Goal: Task Accomplishment & Management: Manage account settings

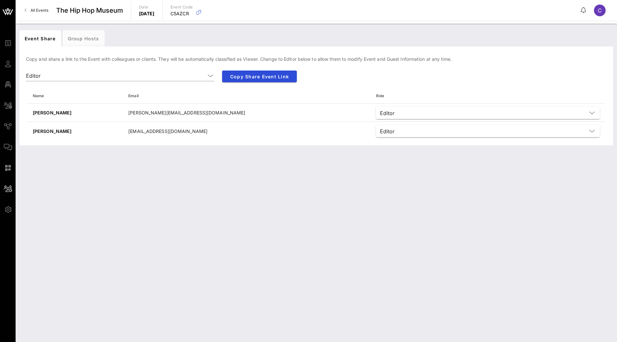
click at [7, 11] on icon at bounding box center [8, 12] width 16 height 16
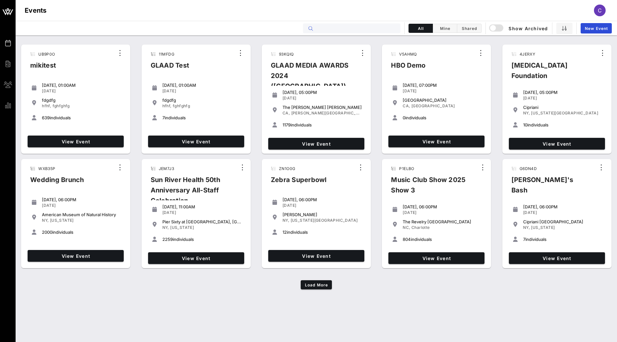
click at [339, 29] on input "text" at bounding box center [356, 28] width 81 height 8
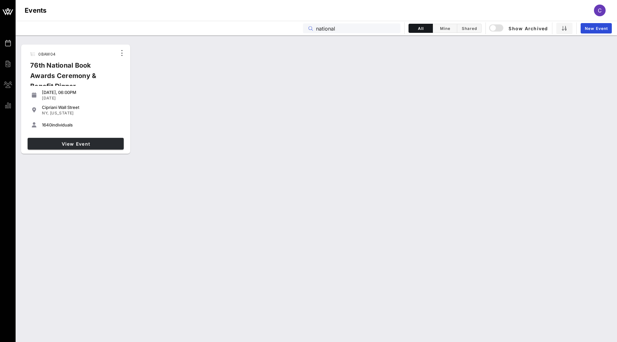
type input "national"
click at [108, 148] on link "View Event" at bounding box center [76, 144] width 96 height 12
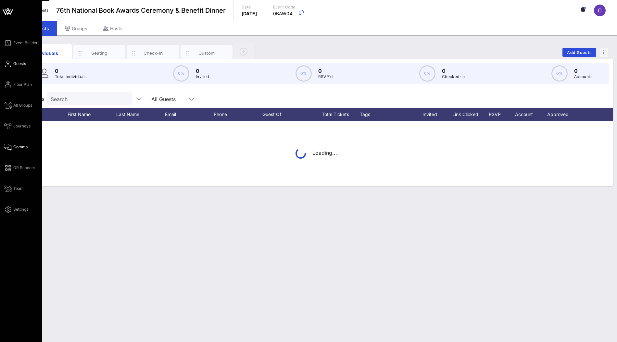
click at [15, 146] on span "Comms" at bounding box center [20, 147] width 14 height 6
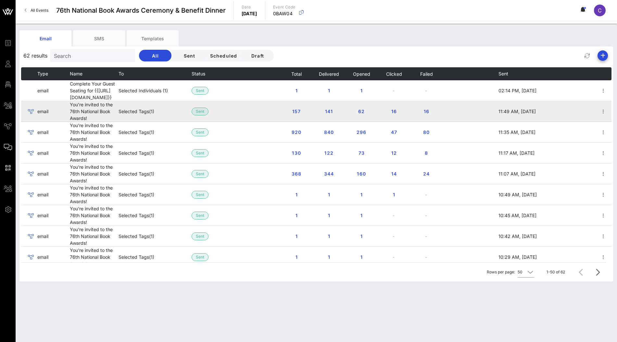
click at [148, 110] on td "Selected Tags (1)" at bounding box center [155, 111] width 73 height 21
click at [605, 114] on icon "button" at bounding box center [603, 111] width 8 height 8
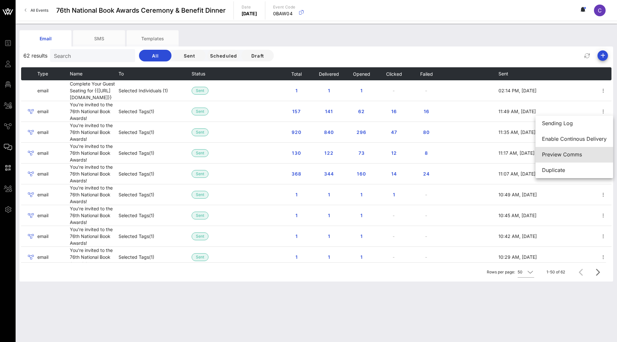
click at [566, 156] on div "Preview Comms" at bounding box center [574, 154] width 65 height 6
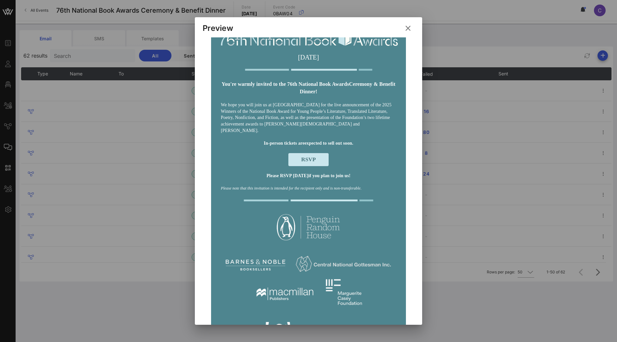
scroll to position [84, 0]
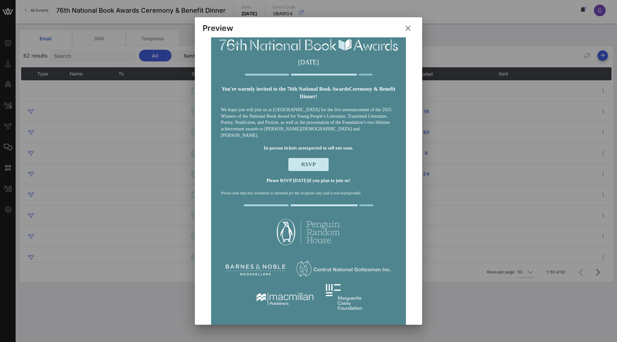
click at [408, 27] on icon at bounding box center [408, 28] width 11 height 10
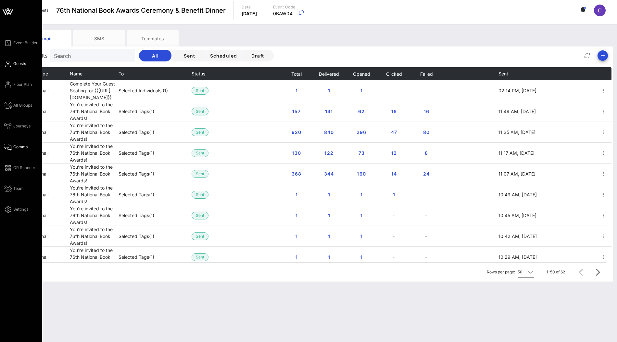
click at [9, 64] on icon at bounding box center [8, 63] width 8 height 1
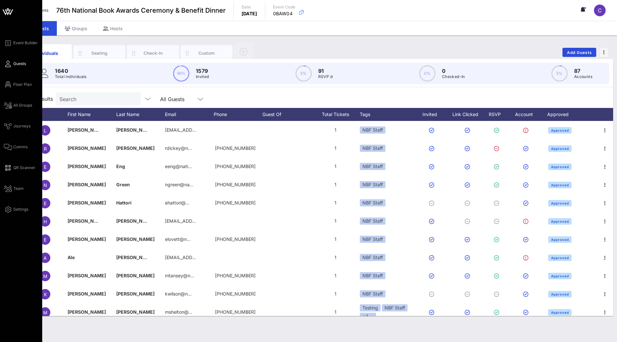
click at [23, 131] on div "Event Builder Guests Floor Plan All Groups Journeys Comms QR Scanner Team Setti…" at bounding box center [23, 126] width 38 height 174
click at [23, 126] on span "Journeys" at bounding box center [21, 126] width 17 height 6
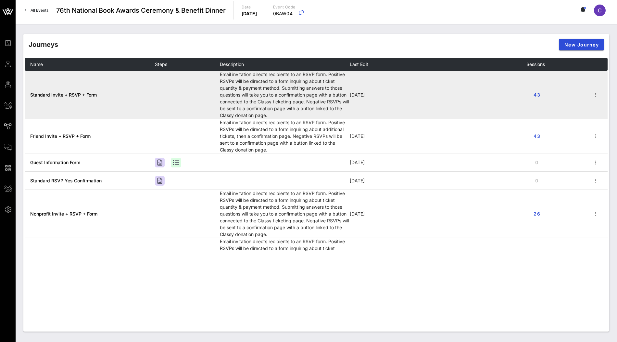
click at [88, 92] on span "Standard Invite + RSVP + Form" at bounding box center [63, 95] width 67 height 6
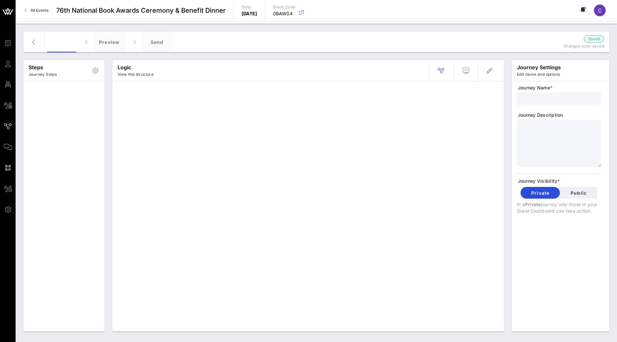
type input "Standard Invite + RSVP + Form"
type textarea "**********"
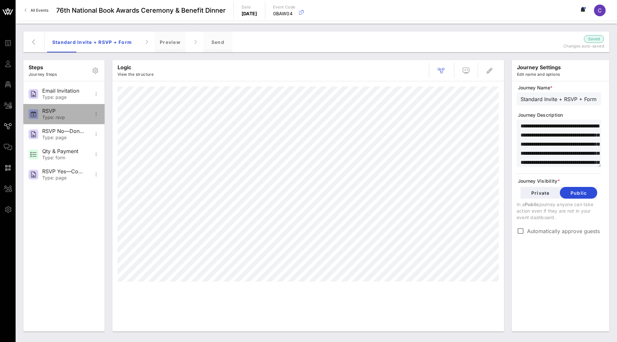
click at [62, 115] on div "Type: rsvp" at bounding box center [63, 118] width 43 height 6
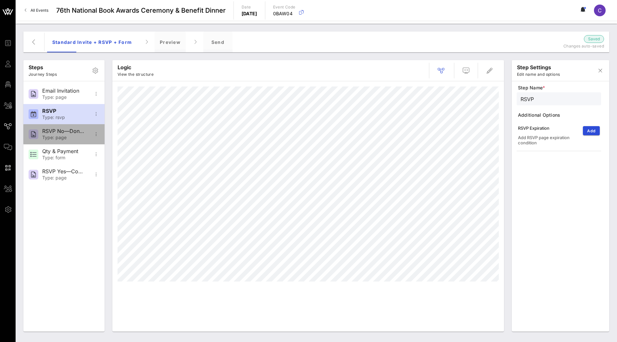
click at [63, 139] on div "Type: page" at bounding box center [63, 138] width 43 height 6
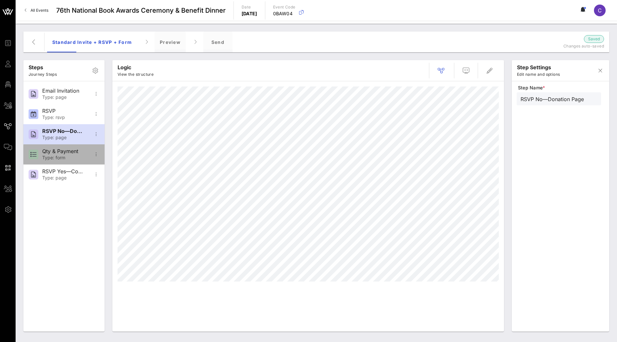
click at [62, 157] on div "Type: form" at bounding box center [63, 158] width 43 height 6
type input "Qty & Payment"
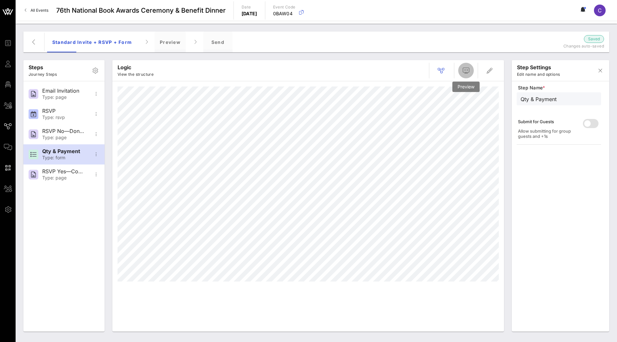
click at [467, 70] on icon "button" at bounding box center [466, 71] width 8 height 8
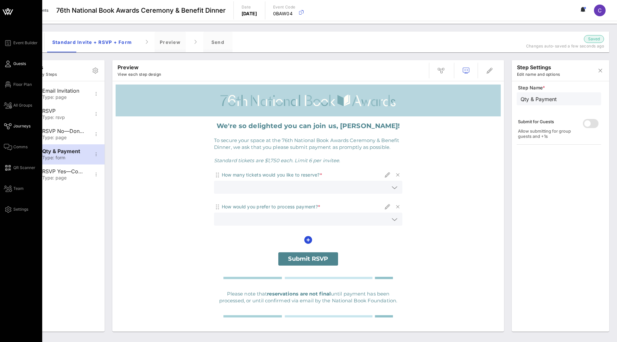
click at [14, 63] on span "Guests" at bounding box center [19, 64] width 13 height 6
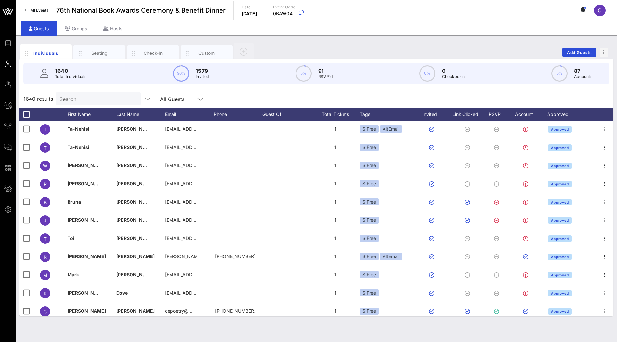
scroll to position [1212, 0]
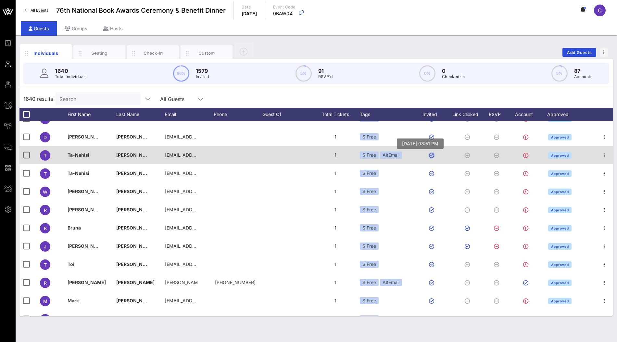
click at [431, 155] on button "button" at bounding box center [431, 155] width 5 height 5
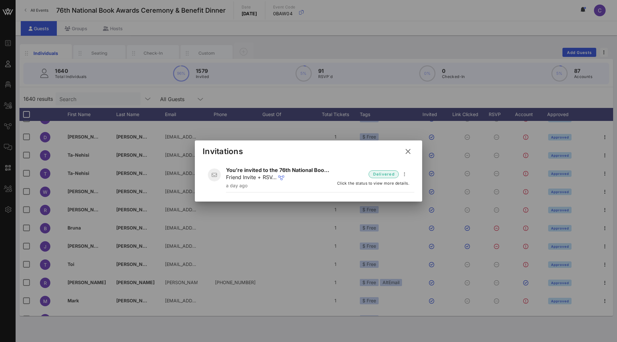
click at [409, 152] on icon at bounding box center [408, 151] width 10 height 9
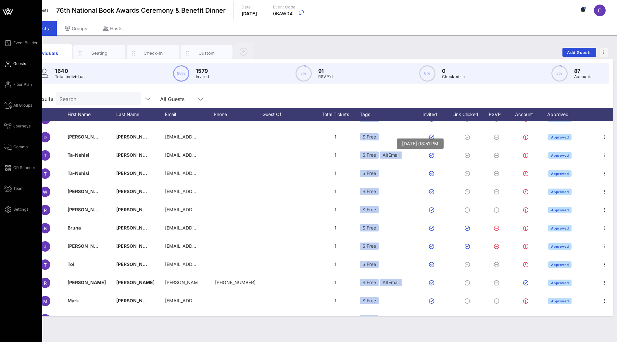
click at [5, 10] on icon at bounding box center [8, 12] width 6 height 6
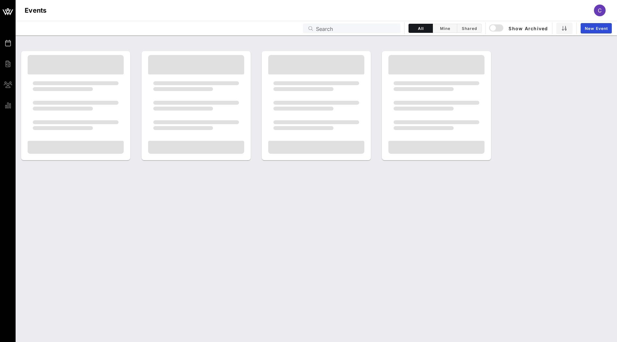
click at [329, 25] on input "Search" at bounding box center [356, 28] width 81 height 8
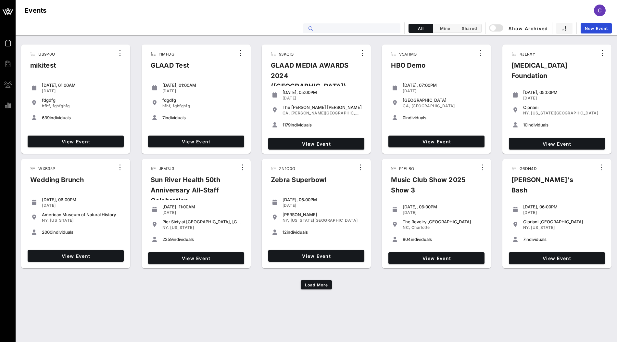
type input "n"
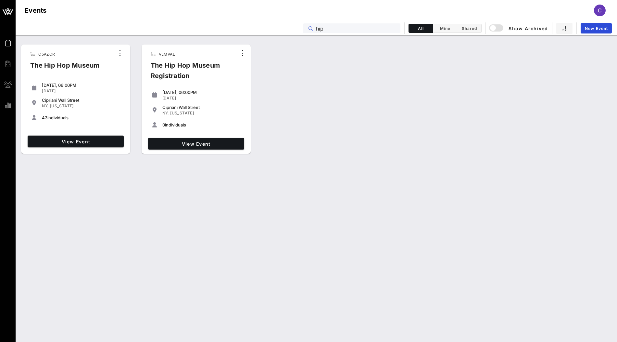
click at [369, 31] on input "hip" at bounding box center [356, 28] width 81 height 8
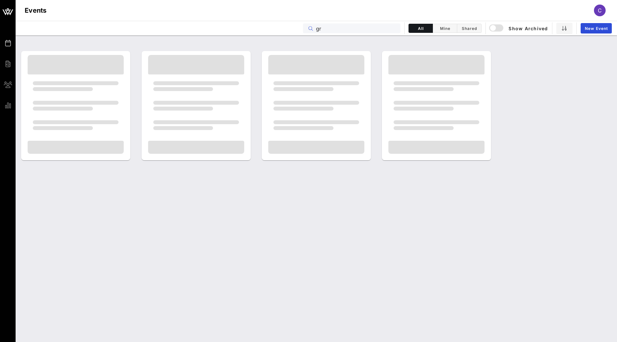
type input "g"
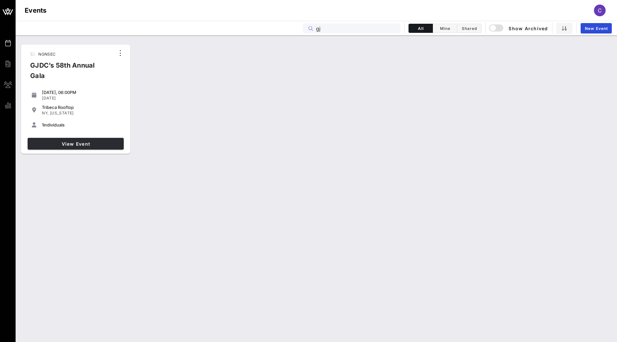
type input "gj"
click at [95, 142] on span "View Event" at bounding box center [75, 144] width 91 height 6
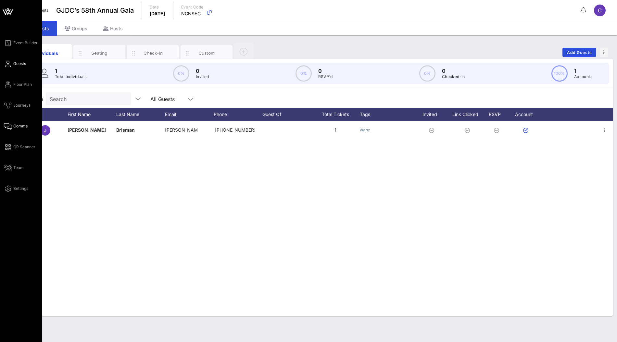
click at [14, 125] on span "Comms" at bounding box center [20, 126] width 14 height 6
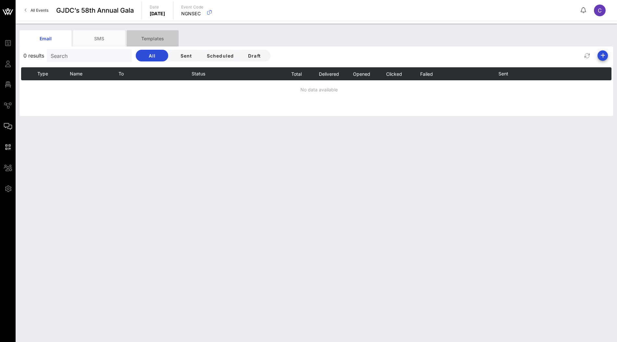
click at [159, 40] on div "Templates" at bounding box center [153, 38] width 52 height 16
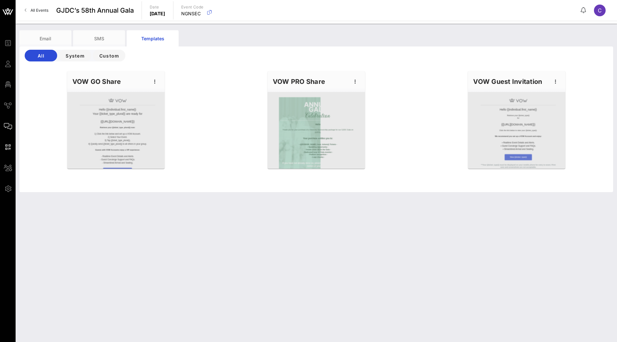
drag, startPoint x: 274, startPoint y: 81, endPoint x: 323, endPoint y: 78, distance: 49.8
click at [323, 78] on div "VOW PRO Share" at bounding box center [316, 81] width 97 height 21
click at [355, 81] on icon "button" at bounding box center [355, 82] width 8 height 8
click at [369, 95] on div "Edit" at bounding box center [365, 92] width 16 height 10
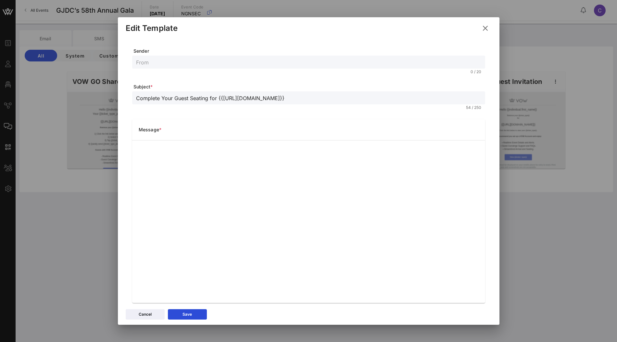
click at [485, 26] on icon at bounding box center [485, 28] width 12 height 12
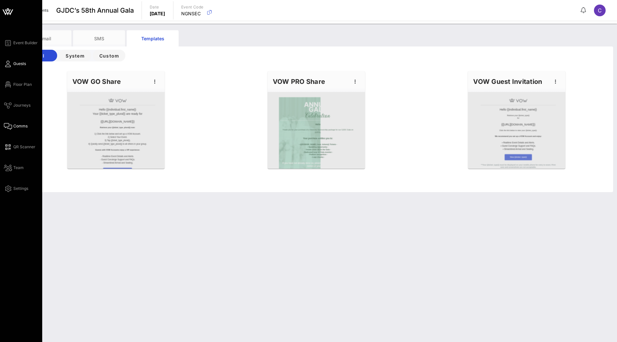
click at [17, 63] on span "Guests" at bounding box center [19, 64] width 13 height 6
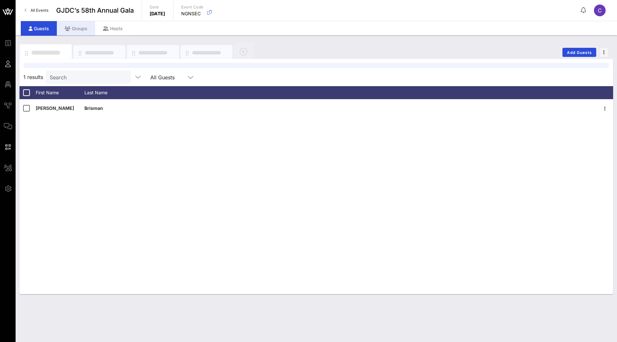
click at [79, 24] on div "Groups" at bounding box center [76, 28] width 38 height 15
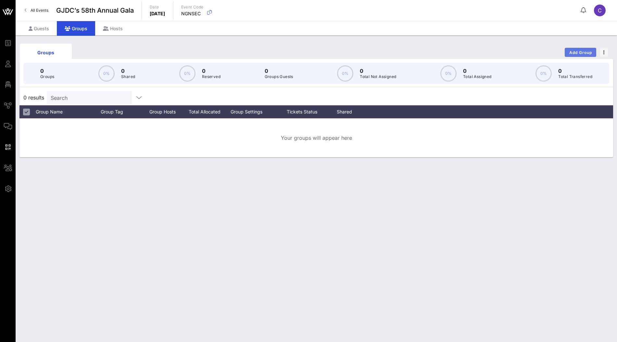
click at [584, 56] on button "Add Group" at bounding box center [580, 52] width 31 height 9
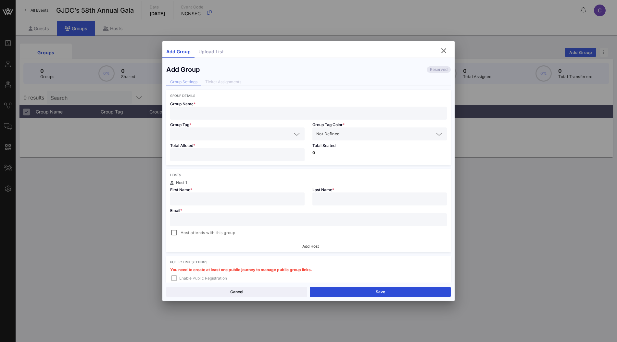
click at [267, 111] on input "text" at bounding box center [308, 113] width 269 height 8
type input "VOW"
type input "t"
type input "Test"
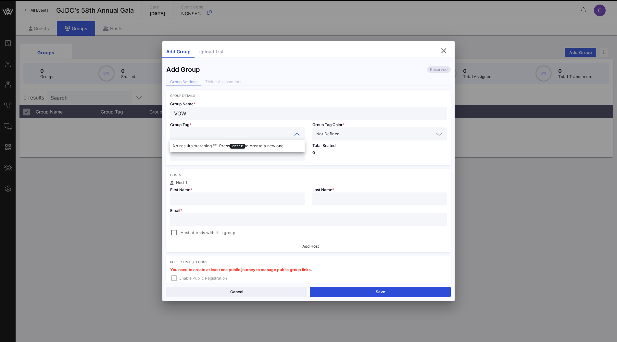
click at [237, 171] on div "Hosts Host 1 First Name * Last Name * Email * Host attends with this group Add …" at bounding box center [308, 210] width 284 height 83
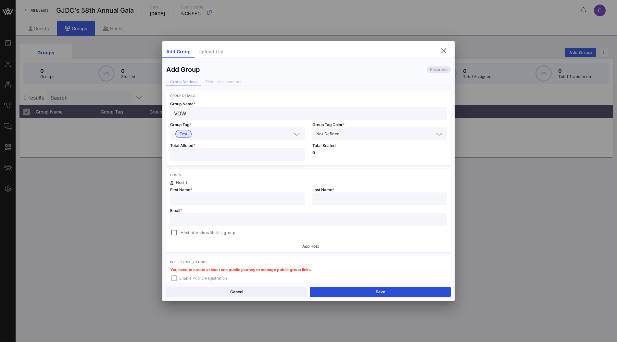
click at [238, 154] on input "number" at bounding box center [237, 154] width 127 height 8
type input "**"
click at [266, 182] on div "Host 1" at bounding box center [308, 183] width 277 height 4
click at [255, 196] on input "text" at bounding box center [237, 199] width 127 height 8
type input "[PERSON_NAME]"
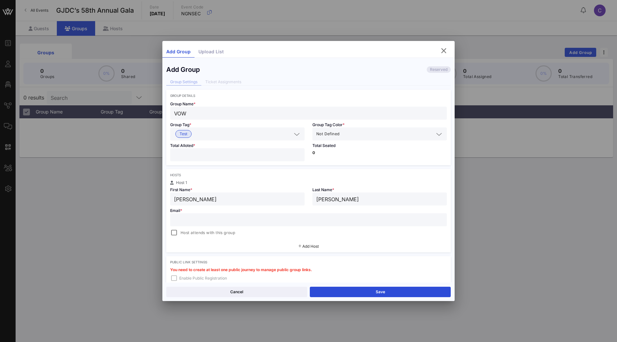
type input "[PERSON_NAME]"
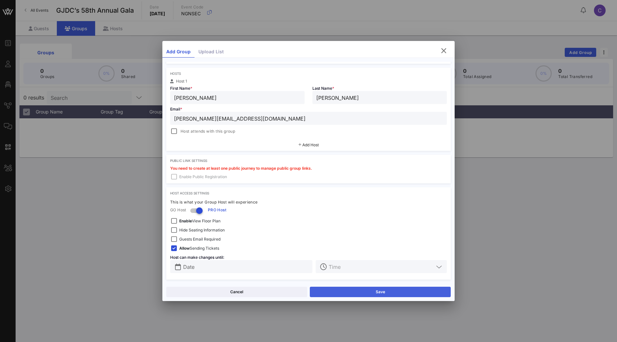
type input "[PERSON_NAME][EMAIL_ADDRESS][DOMAIN_NAME]"
click at [347, 290] on button "Save" at bounding box center [380, 291] width 141 height 10
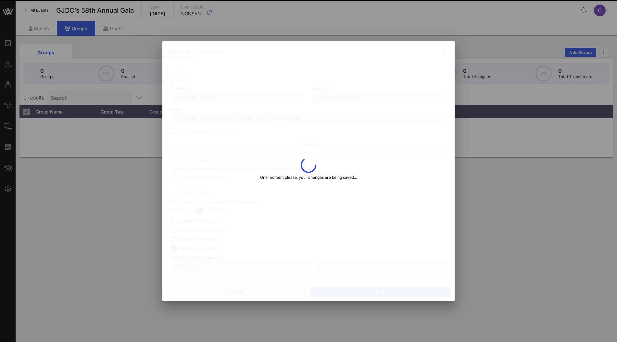
type input "[PERSON_NAME]"
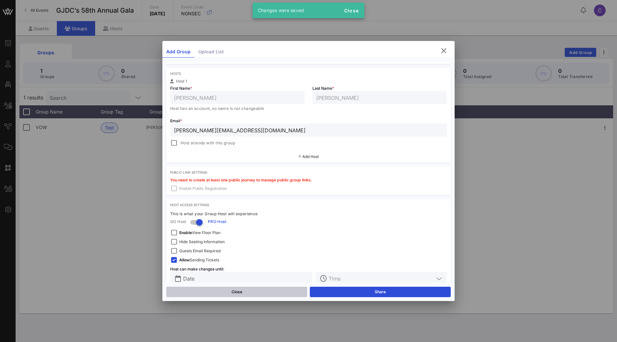
click at [279, 289] on button "Close" at bounding box center [236, 291] width 141 height 10
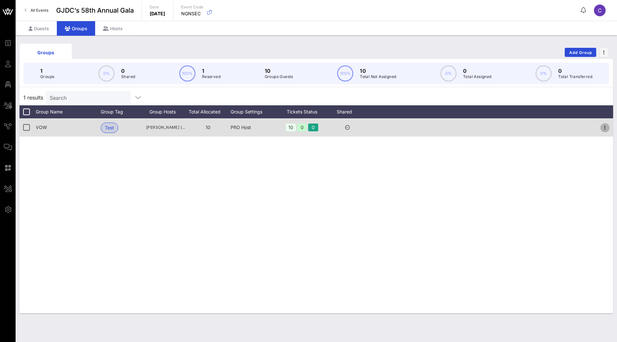
click at [604, 127] on icon "button" at bounding box center [605, 128] width 8 height 8
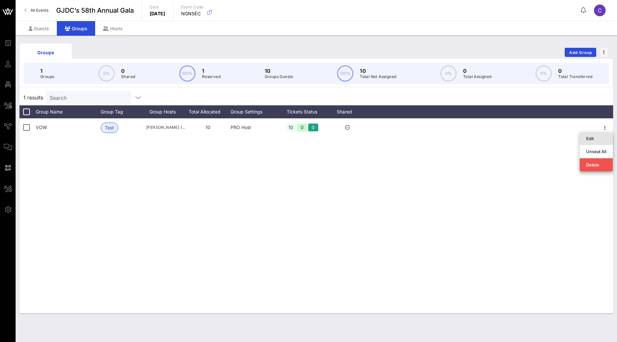
click at [590, 137] on div "Edit" at bounding box center [596, 138] width 20 height 5
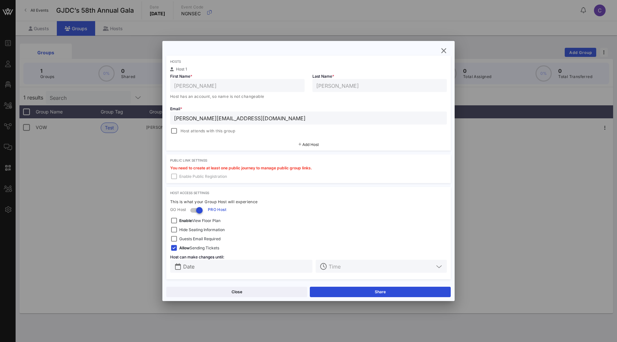
scroll to position [0, 0]
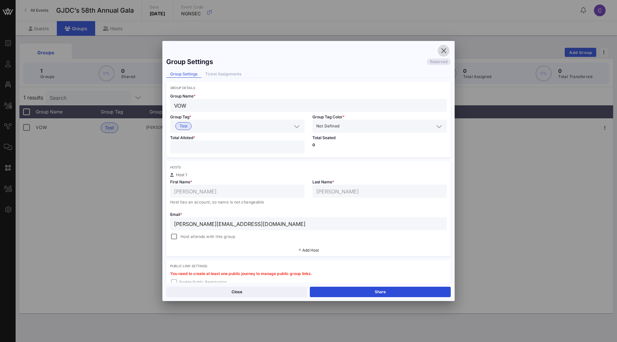
click at [442, 49] on icon "button" at bounding box center [444, 51] width 8 height 8
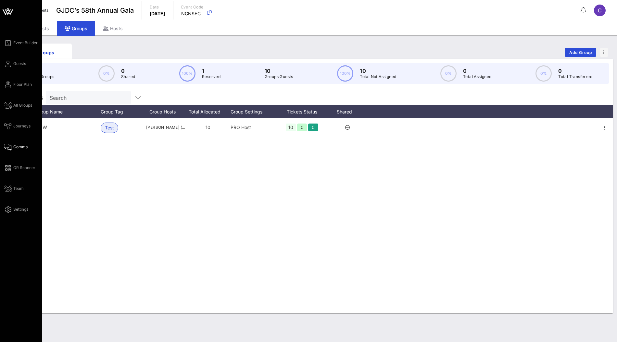
click at [11, 146] on icon at bounding box center [8, 146] width 8 height 1
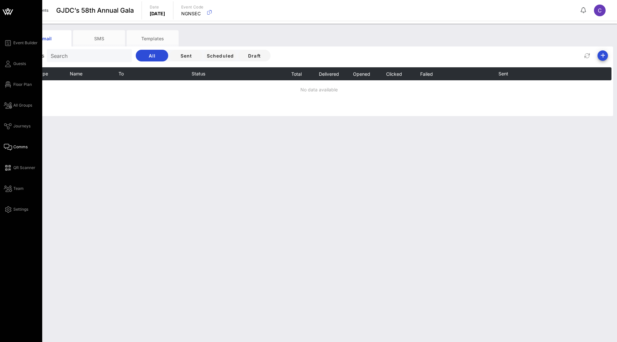
click at [15, 148] on span "Comms" at bounding box center [20, 147] width 14 height 6
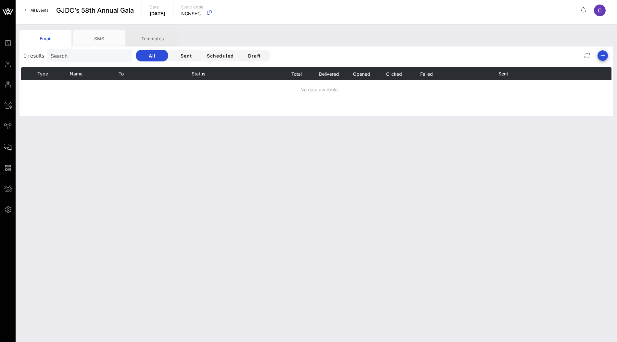
click at [153, 38] on div "Templates" at bounding box center [153, 38] width 52 height 16
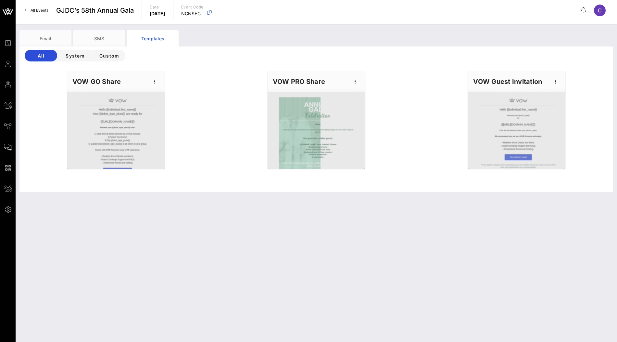
drag, startPoint x: 274, startPoint y: 82, endPoint x: 329, endPoint y: 82, distance: 54.9
click at [329, 82] on div "VOW PRO Share" at bounding box center [316, 81] width 97 height 21
click at [354, 83] on icon "button" at bounding box center [355, 82] width 8 height 8
click at [357, 93] on div "Edit" at bounding box center [365, 92] width 16 height 5
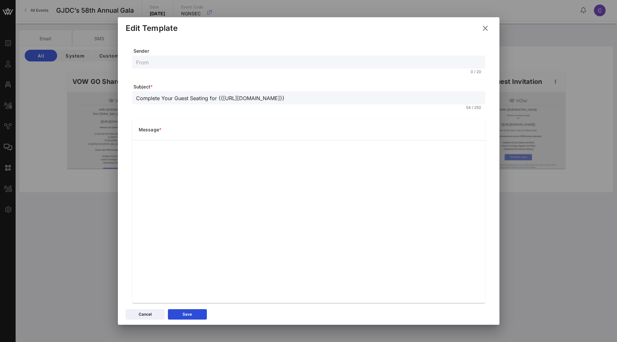
click at [329, 129] on div "Message *" at bounding box center [308, 129] width 353 height 21
drag, startPoint x: 302, startPoint y: 94, endPoint x: 141, endPoint y: 103, distance: 161.3
click at [141, 103] on div "Complete Your Guest Seating for {{[URL][DOMAIN_NAME]}}" at bounding box center [308, 97] width 345 height 13
click at [316, 80] on form "Sender 0 / 20 Subject * Complete Your Guest Seating for {{[URL][DOMAIN_NAME]}} …" at bounding box center [308, 175] width 353 height 255
click at [173, 61] on input "text" at bounding box center [308, 62] width 345 height 8
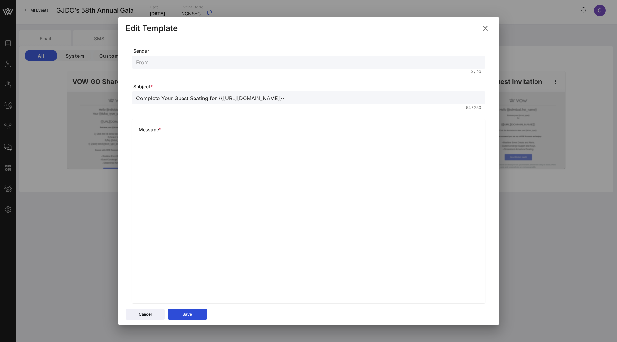
click at [158, 61] on input "text" at bounding box center [308, 62] width 345 height 8
click at [187, 62] on input "text" at bounding box center [308, 62] width 345 height 8
click at [485, 27] on icon at bounding box center [485, 28] width 11 height 11
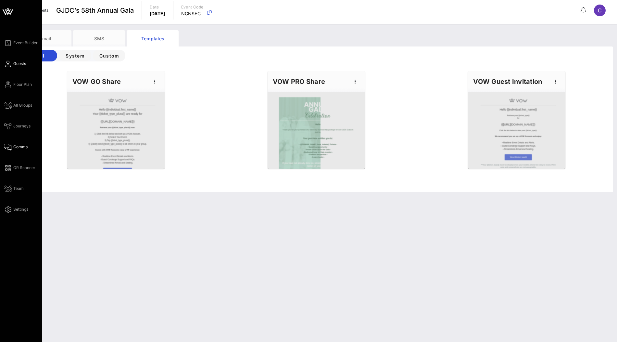
click at [20, 67] on link "Guests" at bounding box center [15, 64] width 22 height 8
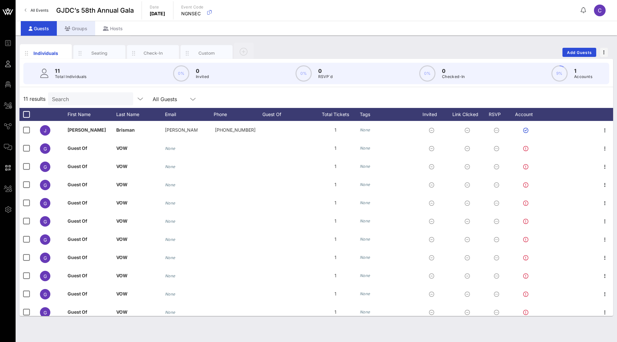
click at [80, 29] on div "Groups" at bounding box center [76, 28] width 38 height 15
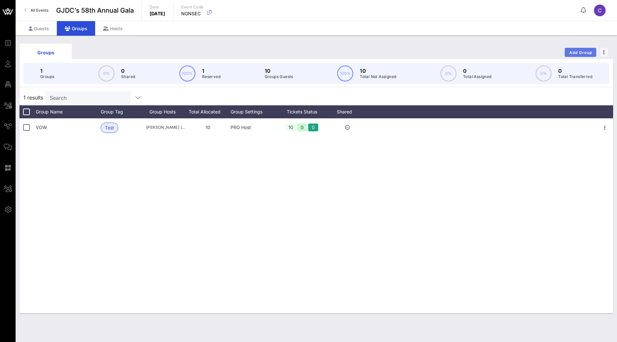
click at [583, 53] on span "Add Group" at bounding box center [580, 52] width 23 height 5
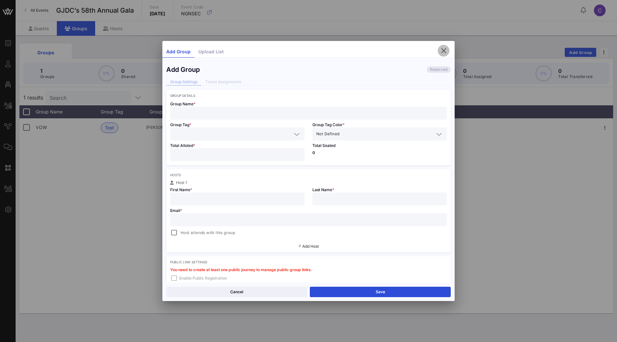
click at [445, 53] on icon "button" at bounding box center [444, 51] width 8 height 8
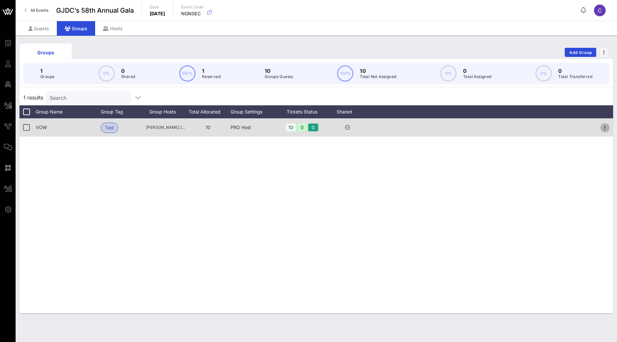
click at [604, 126] on icon "button" at bounding box center [605, 128] width 8 height 8
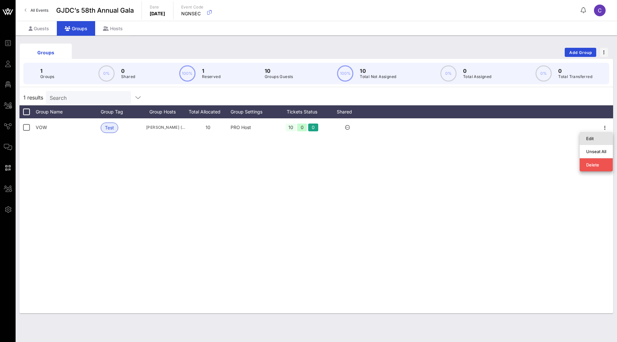
click at [594, 137] on div "Edit" at bounding box center [596, 138] width 20 height 5
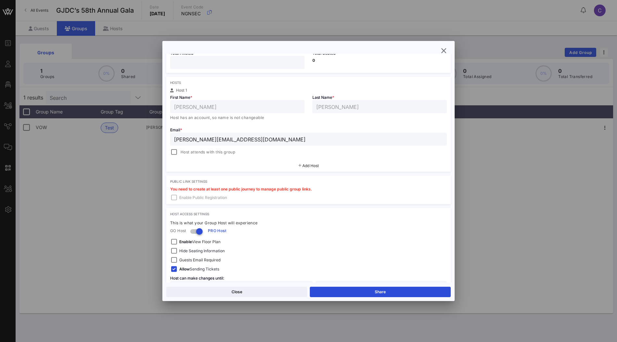
scroll to position [106, 0]
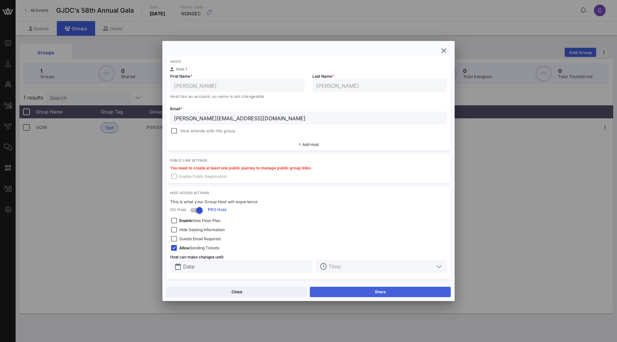
click at [374, 293] on button "Share" at bounding box center [380, 291] width 141 height 10
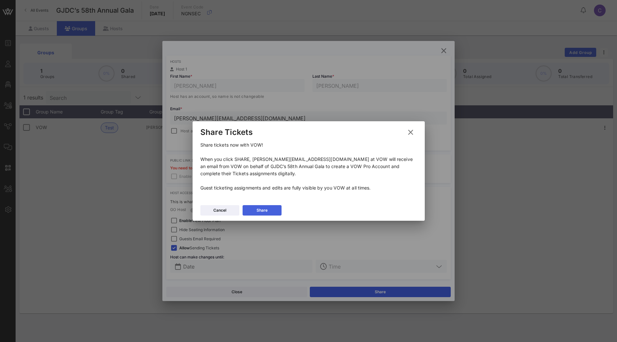
click at [271, 210] on button "Share" at bounding box center [262, 210] width 39 height 10
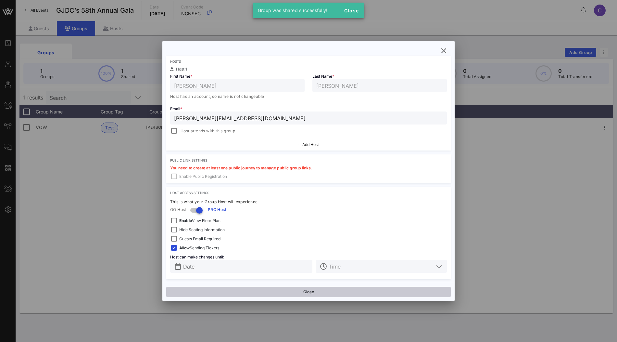
click at [339, 294] on button "Close" at bounding box center [308, 291] width 284 height 10
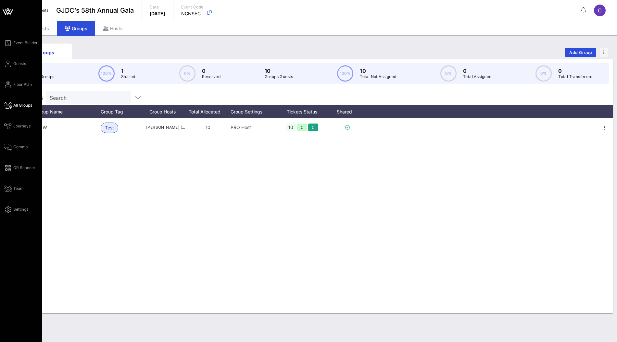
click at [22, 107] on span "All Groups" at bounding box center [22, 105] width 19 height 6
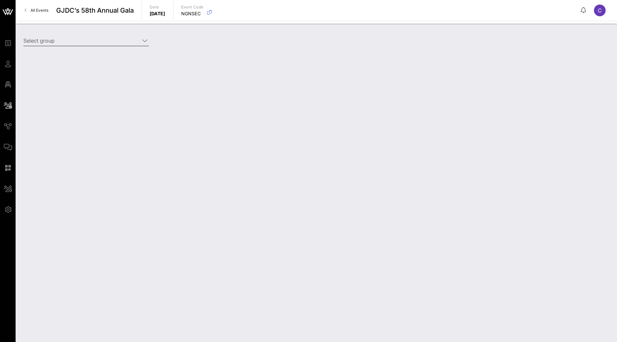
click at [142, 40] on icon at bounding box center [145, 41] width 6 height 8
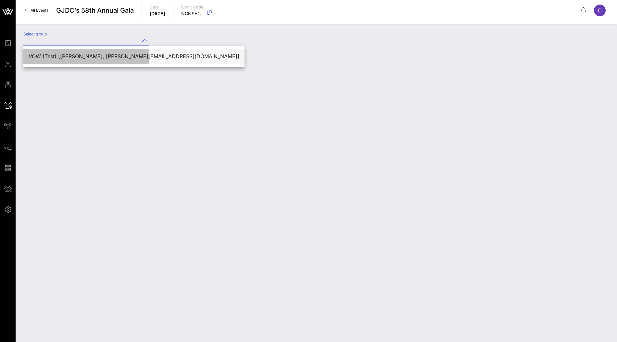
click at [105, 53] on div "VOW (Test) [[PERSON_NAME], [PERSON_NAME][EMAIL_ADDRESS][DOMAIN_NAME]]" at bounding box center [134, 56] width 211 height 14
type input "VOW (Test) [[PERSON_NAME], [PERSON_NAME][EMAIL_ADDRESS][DOMAIN_NAME]]"
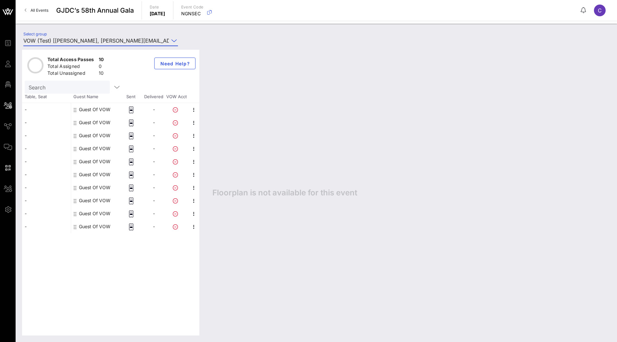
click at [95, 112] on div "Guest Of VOW" at bounding box center [94, 109] width 31 height 13
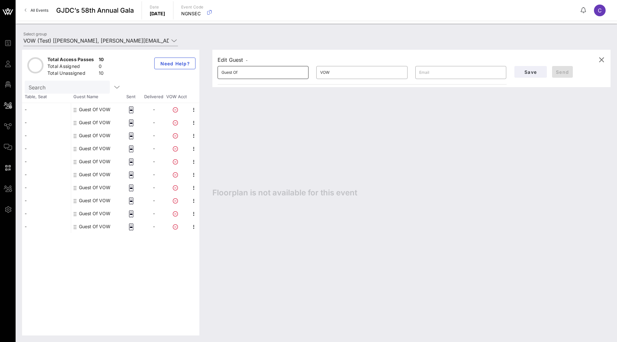
click at [269, 73] on input "Guest Of" at bounding box center [262, 72] width 83 height 10
click at [89, 108] on div "Guest Of VOW" at bounding box center [94, 109] width 31 height 13
click at [257, 73] on input "Guest Of" at bounding box center [262, 72] width 83 height 10
click at [444, 71] on input "text" at bounding box center [460, 72] width 83 height 10
click at [549, 87] on div "Edit Guest - ​ Guest Of ​ VOW ​ Save Send Floorplan is not available for this e…" at bounding box center [408, 192] width 405 height 285
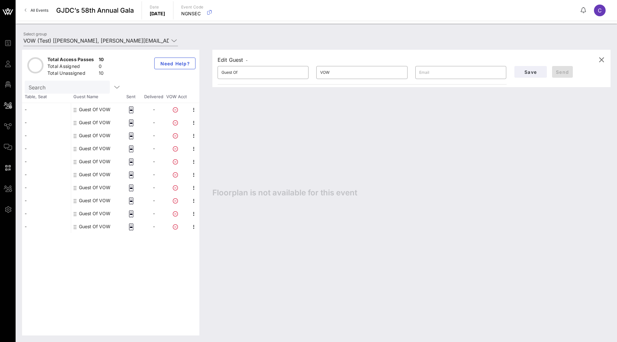
click at [348, 145] on div "Edit Guest - ​ Guest Of ​ VOW ​ Save Send Floorplan is not available for this e…" at bounding box center [408, 192] width 405 height 285
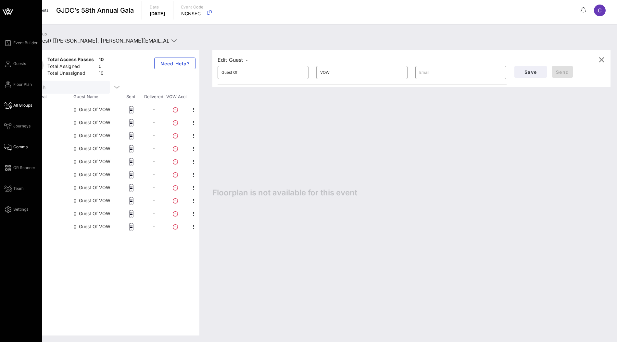
click at [19, 146] on span "Comms" at bounding box center [20, 147] width 14 height 6
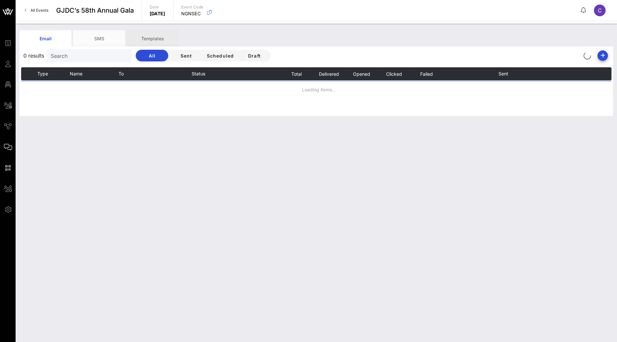
click at [151, 30] on div "Templates" at bounding box center [153, 38] width 52 height 16
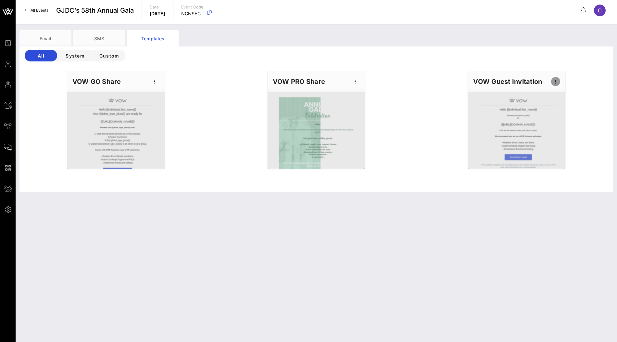
click at [557, 81] on icon "button" at bounding box center [556, 82] width 8 height 8
click at [562, 94] on div "Edit" at bounding box center [566, 92] width 16 height 5
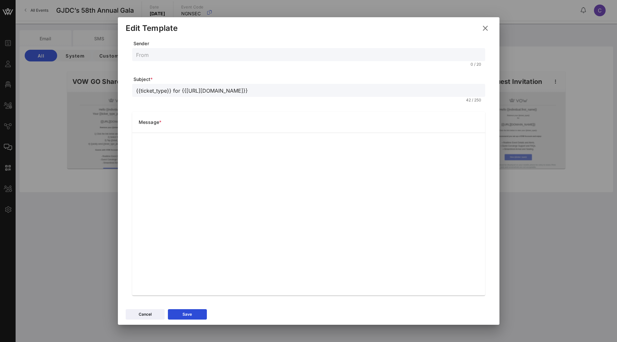
scroll to position [9, 0]
click at [486, 30] on icon at bounding box center [484, 27] width 11 height 11
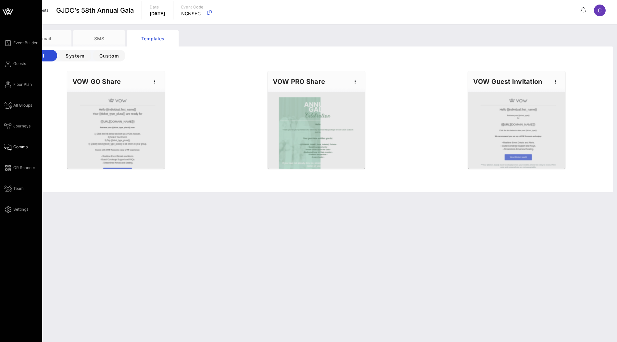
click at [20, 68] on div "Event Builder Guests Floor Plan All Groups Journeys Comms QR Scanner Team Setti…" at bounding box center [23, 126] width 38 height 174
click at [20, 64] on span "Guests" at bounding box center [19, 64] width 13 height 6
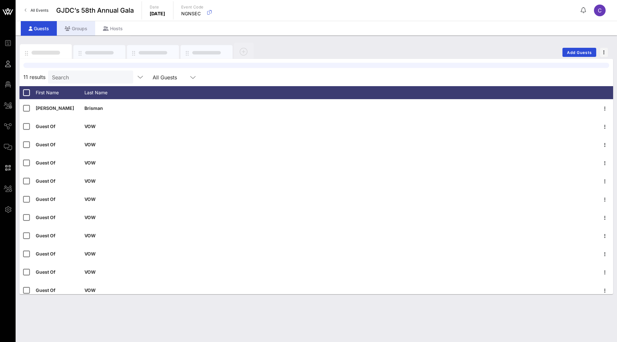
click at [84, 29] on div "Groups" at bounding box center [76, 28] width 38 height 15
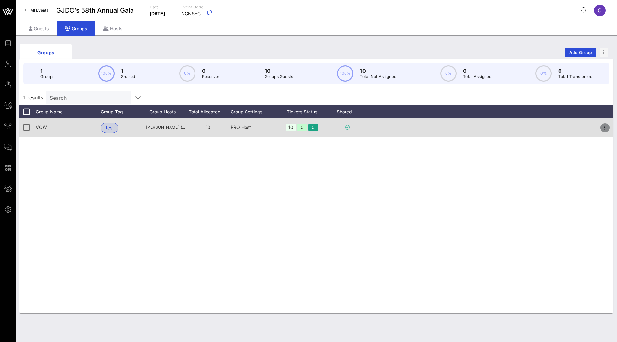
click at [604, 128] on icon "button" at bounding box center [605, 128] width 8 height 8
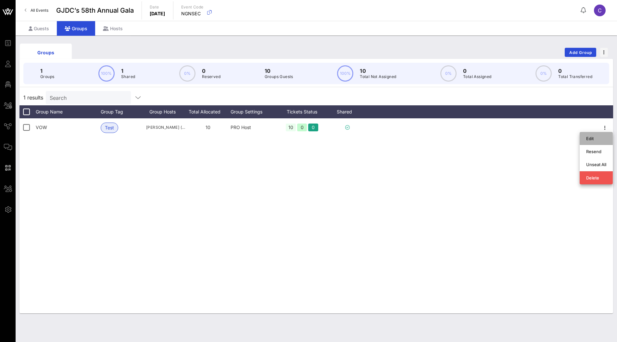
click at [598, 137] on div "Edit" at bounding box center [596, 138] width 20 height 5
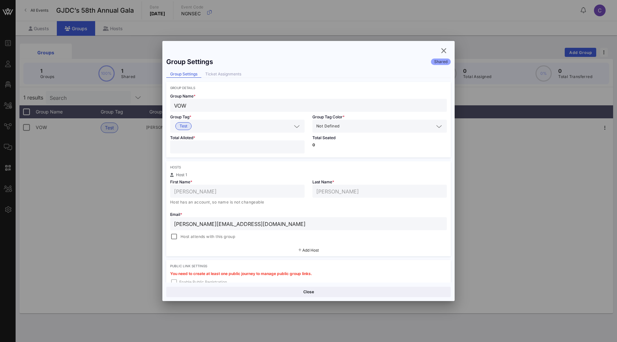
scroll to position [106, 0]
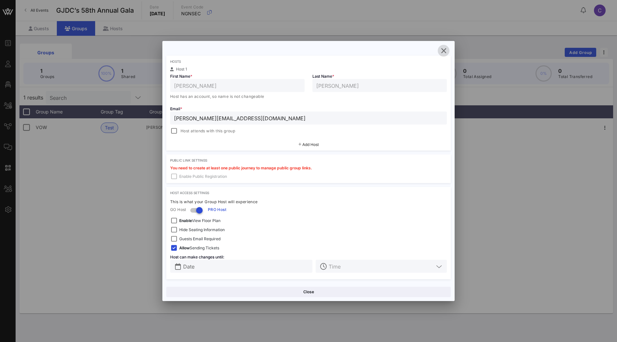
click at [444, 52] on icon "button" at bounding box center [444, 51] width 8 height 8
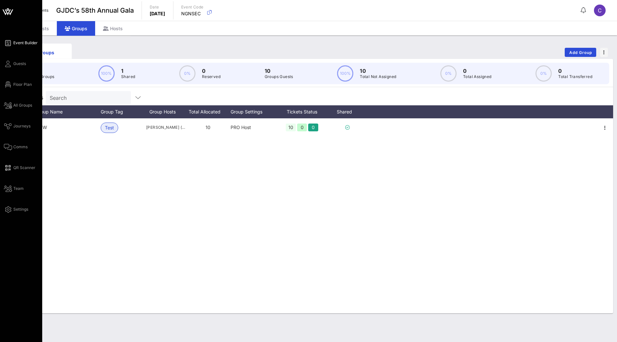
click at [23, 41] on span "Event Builder" at bounding box center [25, 43] width 24 height 6
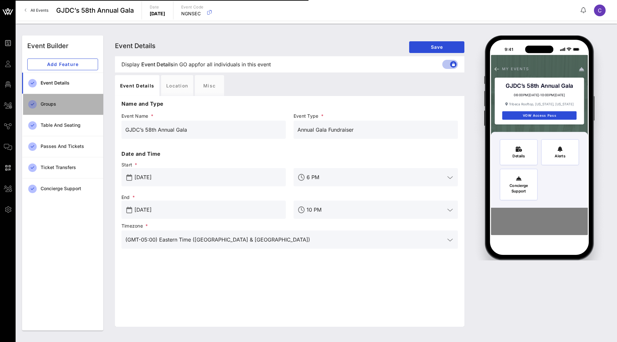
click at [62, 104] on div "Groups" at bounding box center [69, 104] width 57 height 6
click at [53, 105] on div "Groups" at bounding box center [69, 104] width 57 height 6
click at [54, 107] on div "Groups" at bounding box center [69, 103] width 57 height 13
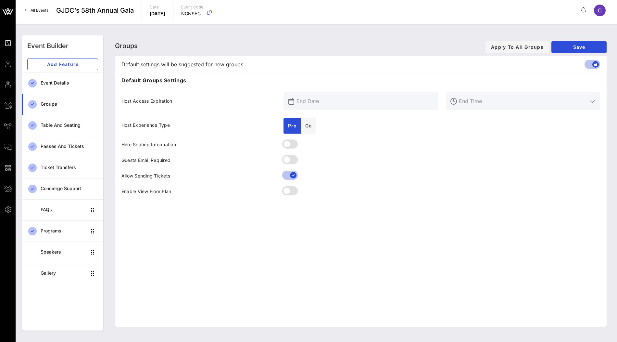
click at [68, 104] on div "Groups" at bounding box center [69, 104] width 57 height 6
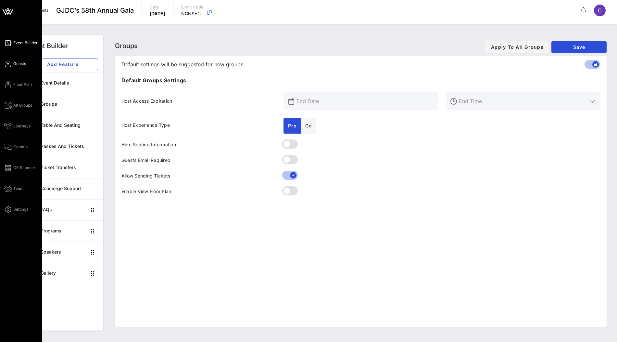
click at [20, 64] on span "Guests" at bounding box center [19, 64] width 13 height 6
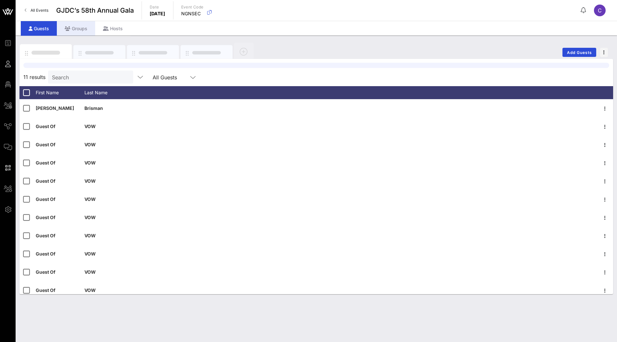
click at [78, 31] on div "Groups" at bounding box center [76, 28] width 38 height 15
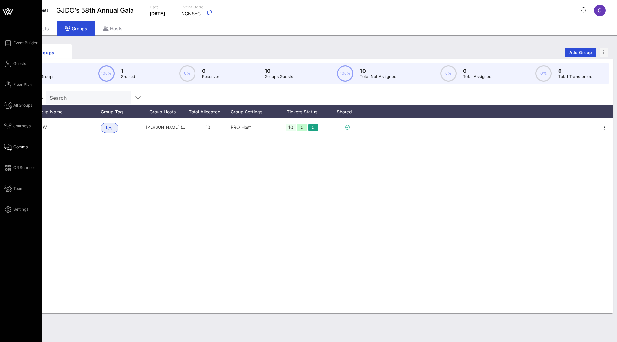
click at [17, 148] on span "Comms" at bounding box center [20, 147] width 14 height 6
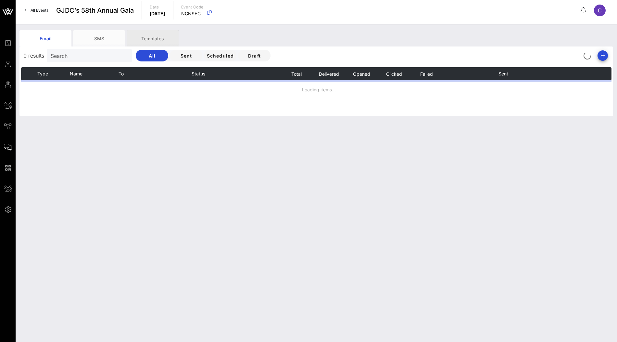
click at [163, 38] on div "Templates" at bounding box center [153, 38] width 52 height 16
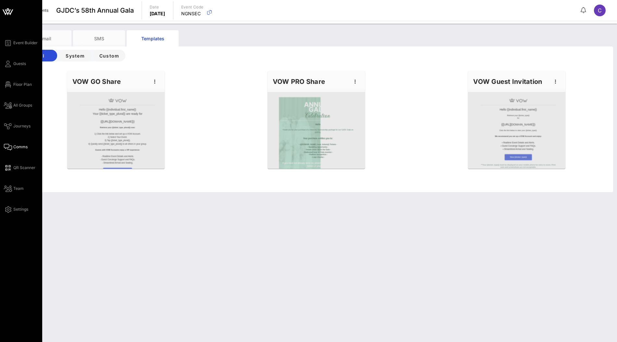
click at [12, 15] on icon at bounding box center [8, 12] width 16 height 16
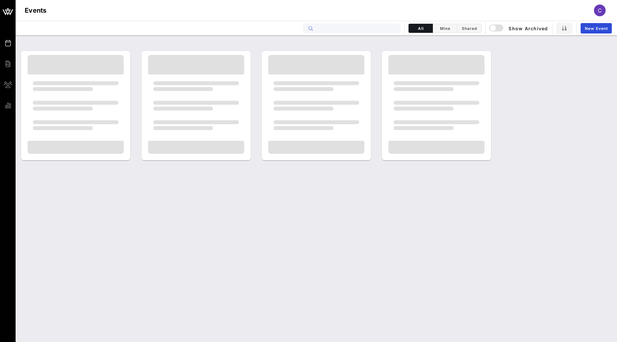
click at [384, 31] on input "text" at bounding box center [356, 28] width 81 height 8
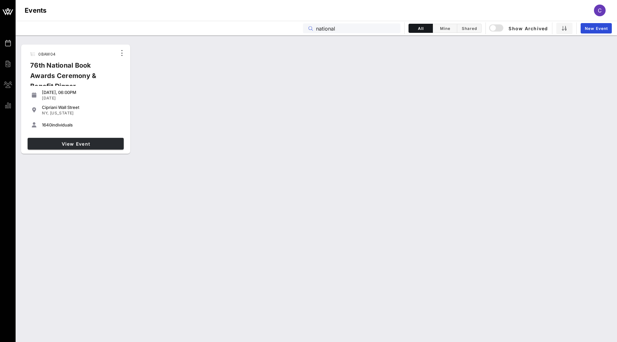
type input "national"
click at [94, 147] on link "View Event" at bounding box center [76, 144] width 96 height 12
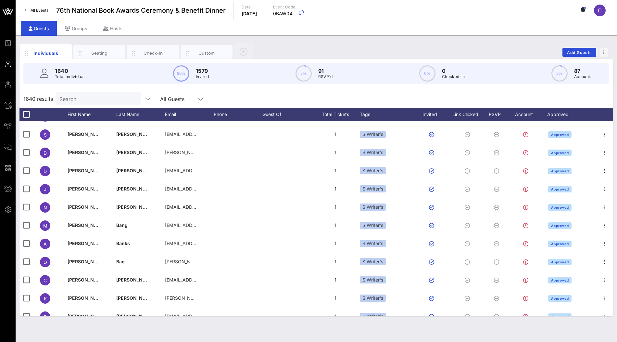
scroll to position [4483, 0]
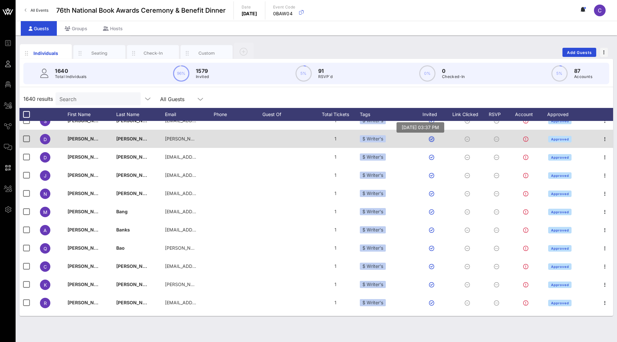
click at [433, 139] on button "button" at bounding box center [431, 138] width 5 height 5
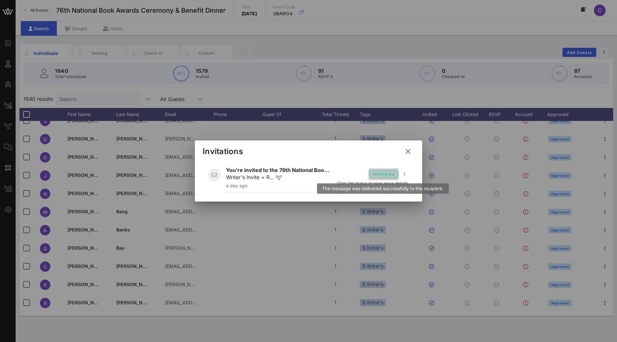
click at [382, 174] on span "delivered" at bounding box center [384, 174] width 22 height 6
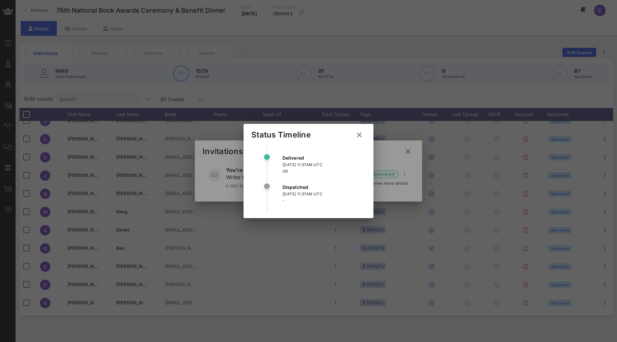
click at [359, 136] on icon at bounding box center [359, 135] width 9 height 8
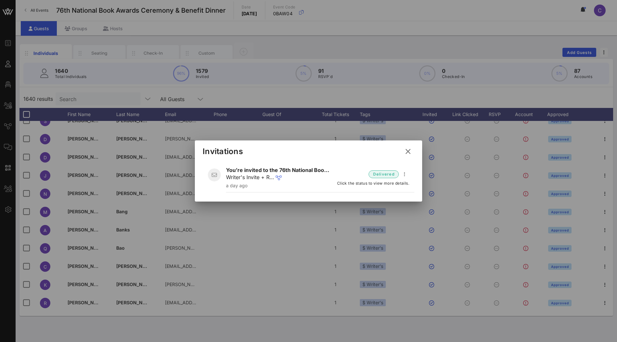
click at [409, 149] on icon at bounding box center [408, 150] width 10 height 9
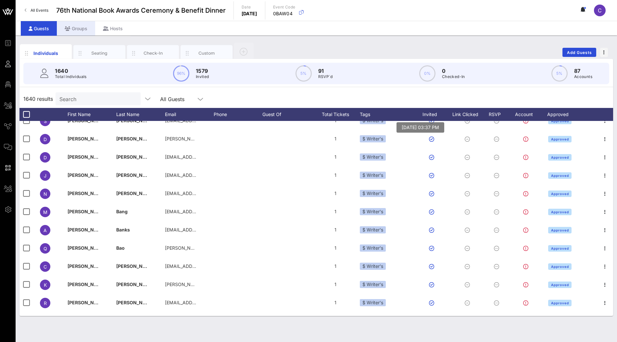
click at [71, 25] on div "Groups" at bounding box center [76, 28] width 38 height 15
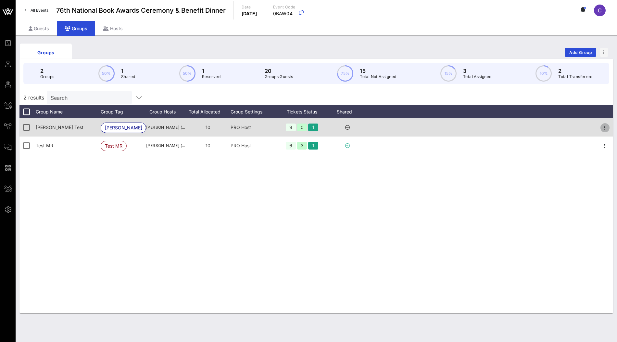
click at [607, 128] on icon "button" at bounding box center [605, 128] width 8 height 8
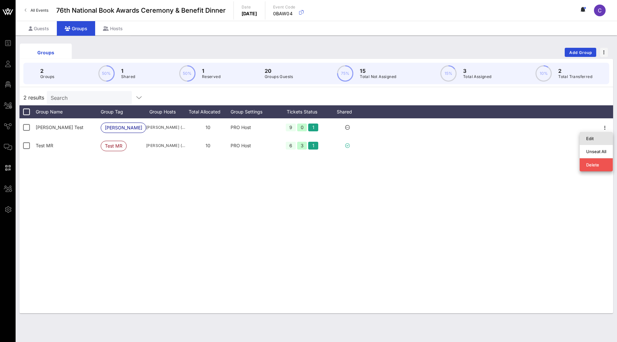
click at [591, 138] on div "Edit" at bounding box center [596, 138] width 20 height 5
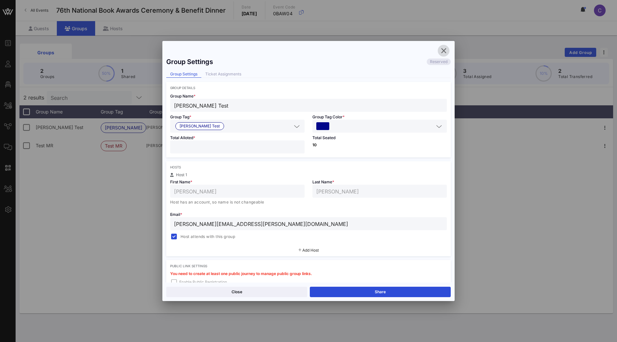
click at [440, 53] on icon "button" at bounding box center [444, 51] width 8 height 8
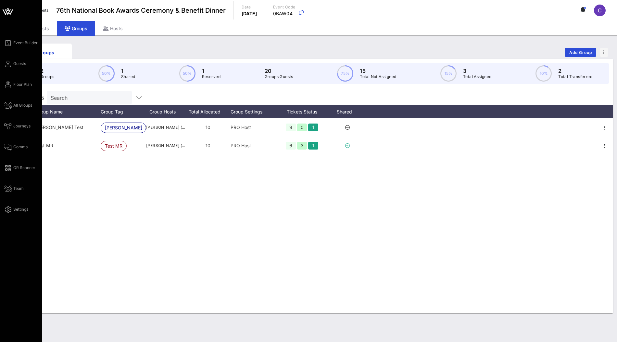
click at [19, 111] on div "Event Builder Guests Floor Plan All Groups Journeys Comms QR Scanner Team Setti…" at bounding box center [23, 126] width 38 height 174
click at [20, 106] on span "All Groups" at bounding box center [22, 105] width 19 height 6
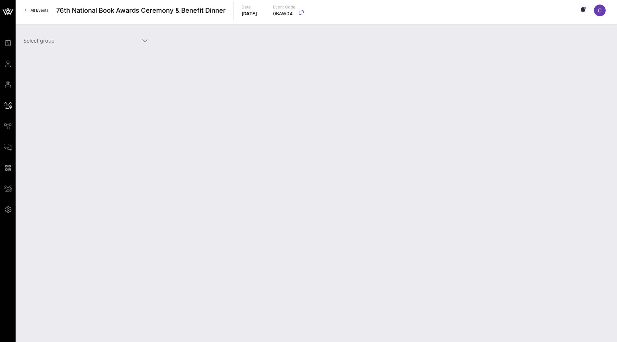
click at [143, 42] on icon at bounding box center [145, 41] width 6 height 8
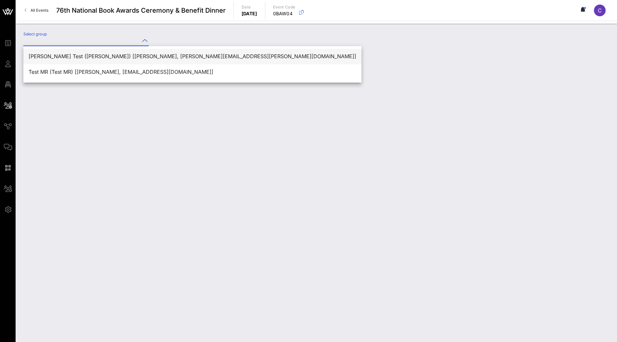
click at [138, 51] on div "[PERSON_NAME] Test ([PERSON_NAME]) [[PERSON_NAME], [PERSON_NAME][EMAIL_ADDRESS]…" at bounding box center [193, 56] width 328 height 14
type input "[PERSON_NAME] Test ([PERSON_NAME]) [[PERSON_NAME], [PERSON_NAME][EMAIL_ADDRESS]…"
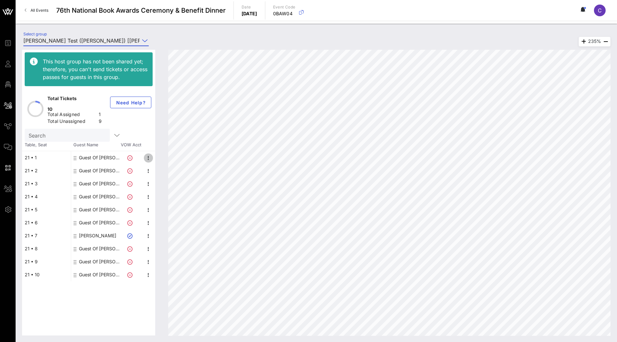
click at [146, 154] on icon "button" at bounding box center [149, 158] width 8 height 8
click at [156, 150] on div "Edit" at bounding box center [183, 150] width 60 height 13
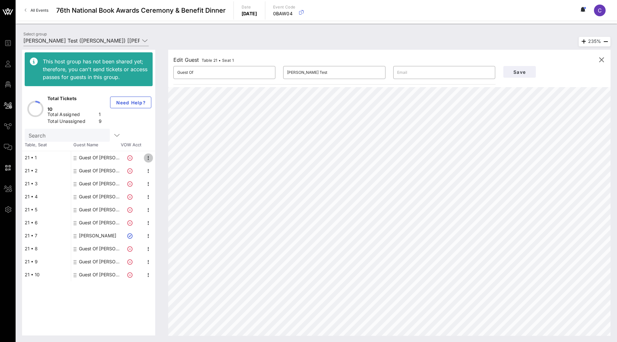
click at [146, 154] on icon "button" at bounding box center [149, 158] width 8 height 8
click at [162, 149] on div "Edit" at bounding box center [182, 150] width 49 height 5
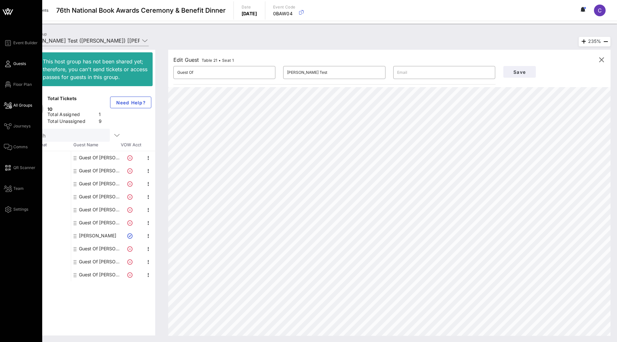
click at [19, 65] on span "Guests" at bounding box center [19, 64] width 13 height 6
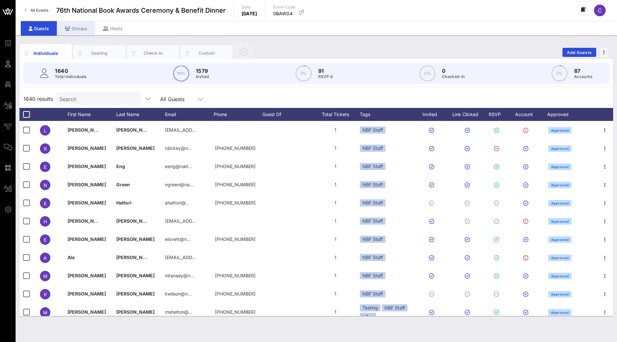
click at [80, 27] on div "Groups" at bounding box center [76, 28] width 38 height 15
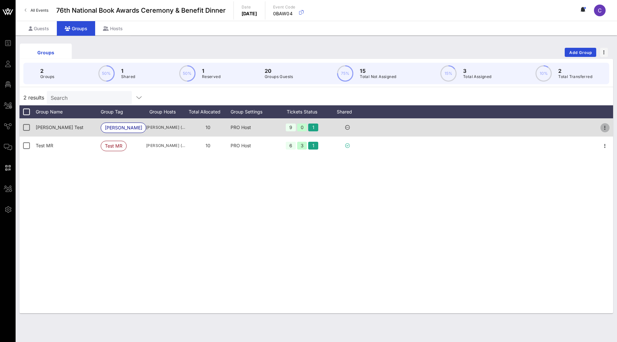
click at [603, 129] on icon "button" at bounding box center [605, 128] width 8 height 8
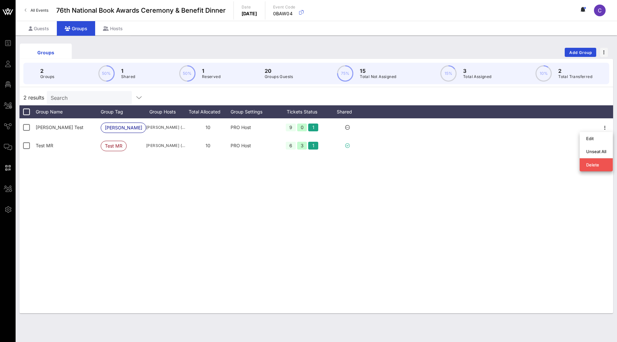
click at [392, 94] on div "2 results Search" at bounding box center [316, 98] width 594 height 16
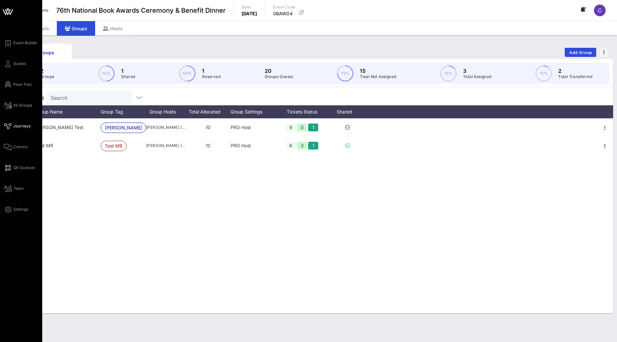
click at [18, 127] on span "Journeys" at bounding box center [21, 126] width 17 height 6
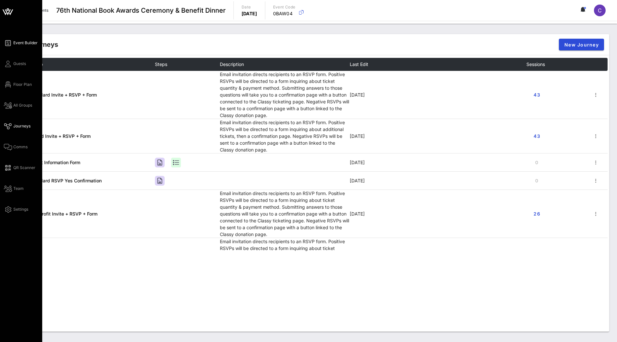
click at [24, 44] on span "Event Builder" at bounding box center [25, 43] width 24 height 6
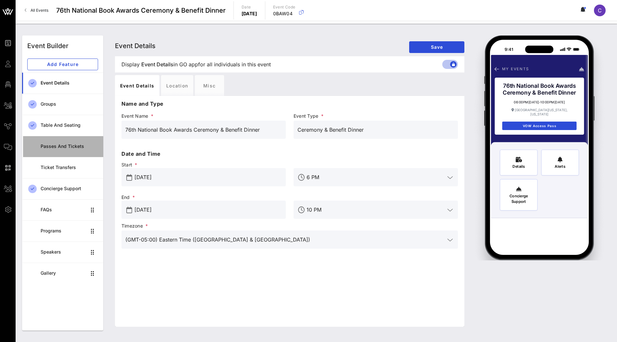
click at [60, 146] on div "Passes and Tickets" at bounding box center [69, 147] width 57 height 6
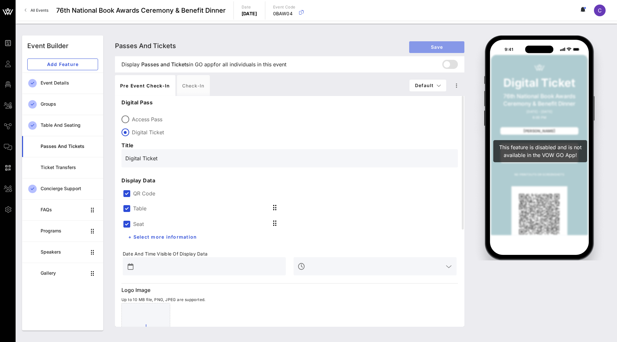
click at [442, 49] on span "Save" at bounding box center [436, 47] width 45 height 6
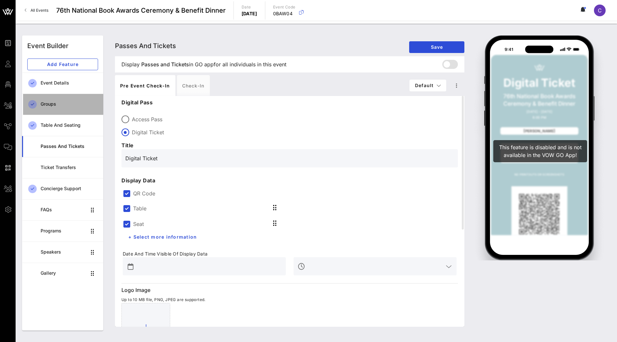
click at [67, 105] on div "Groups" at bounding box center [69, 104] width 57 height 6
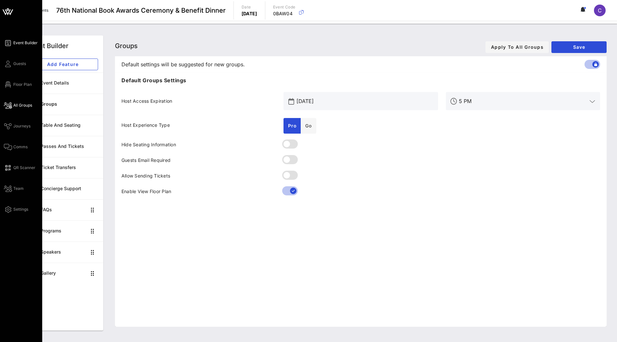
click at [23, 105] on span "All Groups" at bounding box center [22, 105] width 19 height 6
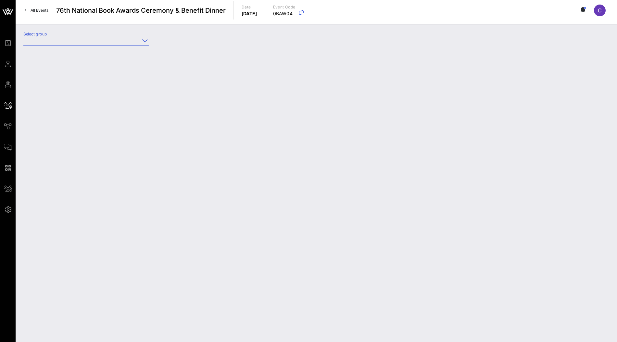
click at [139, 44] on input "Select group" at bounding box center [81, 40] width 116 height 10
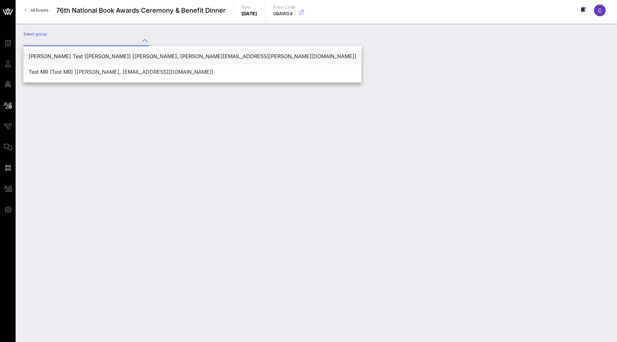
click at [124, 54] on div "[PERSON_NAME] Test ([PERSON_NAME]) [[PERSON_NAME], [PERSON_NAME][EMAIL_ADDRESS]…" at bounding box center [193, 56] width 328 height 6
type input "[PERSON_NAME] Test ([PERSON_NAME]) [[PERSON_NAME], [PERSON_NAME][EMAIL_ADDRESS]…"
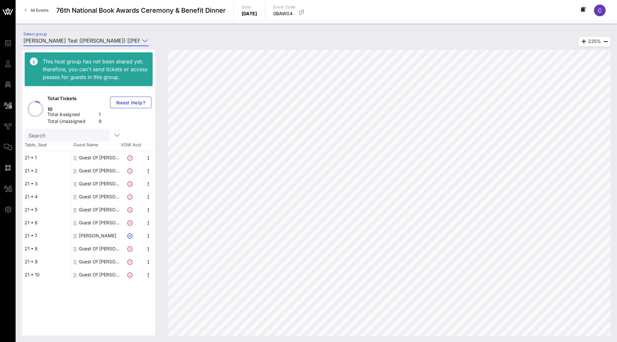
click at [86, 151] on div "Guest Of [PERSON_NAME] Test" at bounding box center [99, 157] width 41 height 13
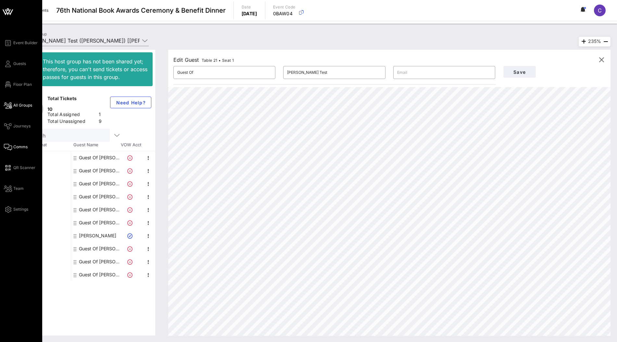
click at [20, 150] on link "Comms" at bounding box center [16, 147] width 24 height 8
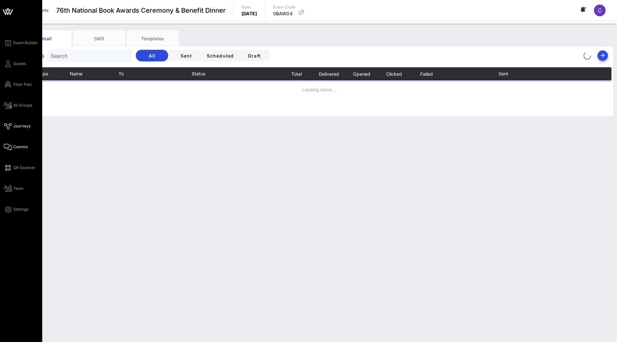
click at [18, 126] on span "Journeys" at bounding box center [21, 126] width 17 height 6
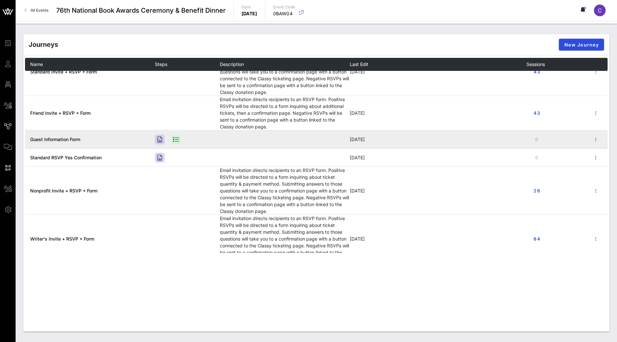
scroll to position [22, 0]
click at [68, 138] on span "Guest Information Form" at bounding box center [55, 141] width 50 height 6
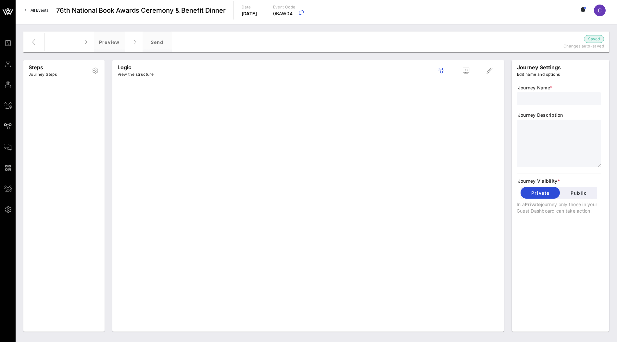
type input "Guest Information Form"
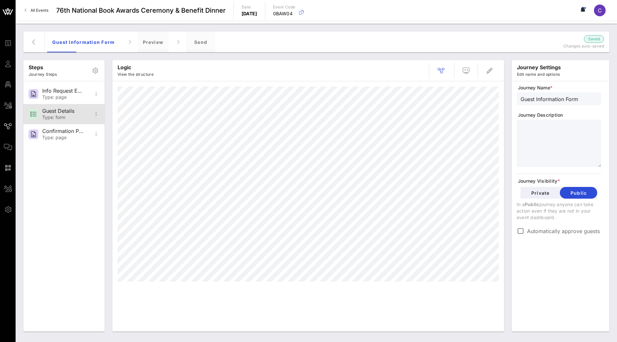
click at [70, 116] on div "Type: form" at bounding box center [63, 118] width 43 height 6
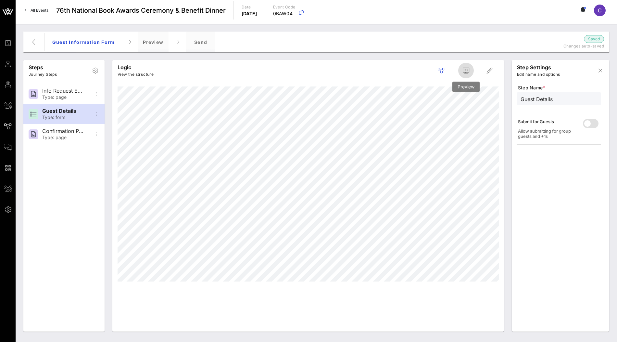
click at [464, 72] on icon "button" at bounding box center [466, 71] width 8 height 8
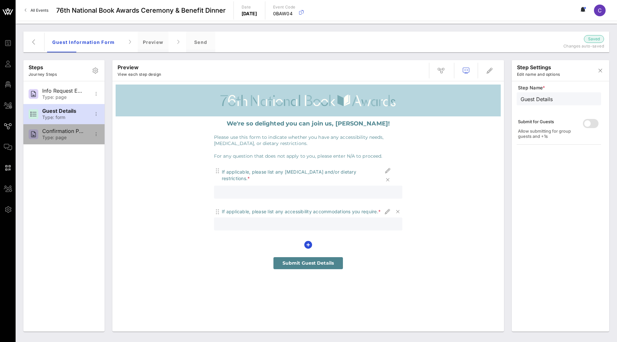
click at [54, 137] on div "Type: page" at bounding box center [63, 138] width 43 height 6
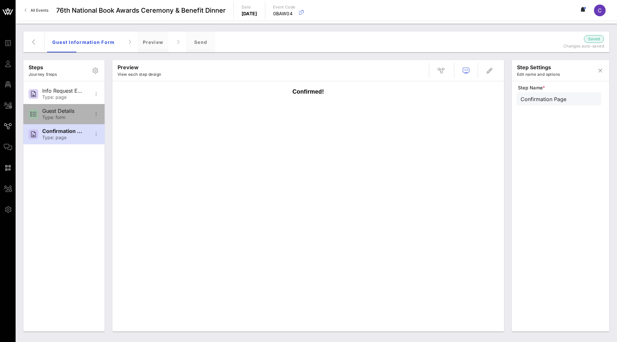
click at [71, 113] on div "Guest Details" at bounding box center [63, 111] width 43 height 6
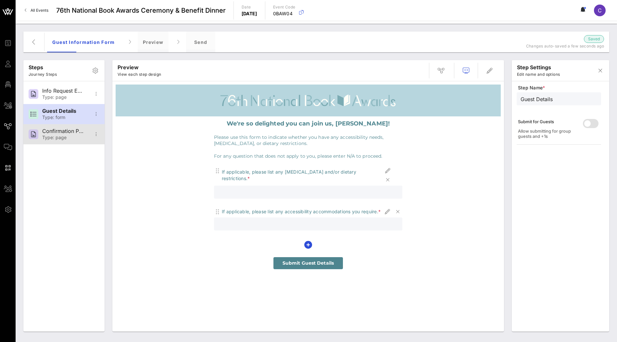
click at [55, 135] on div "Type: page" at bounding box center [63, 138] width 43 height 6
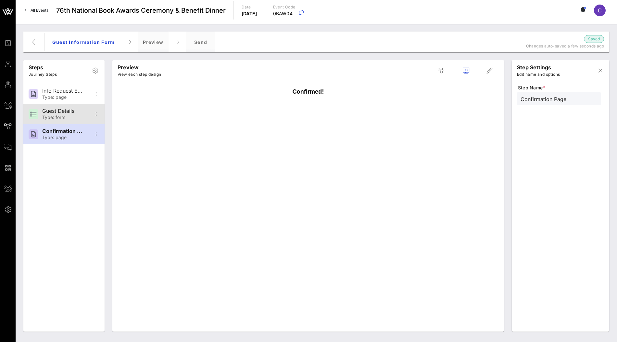
click at [58, 112] on div "Guest Details" at bounding box center [63, 111] width 43 height 6
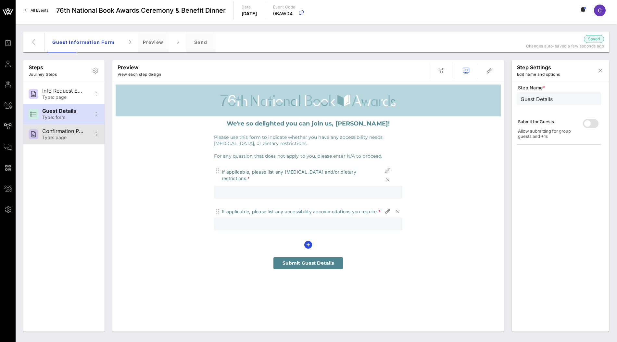
click at [58, 138] on div "Type: page" at bounding box center [63, 138] width 43 height 6
type input "Confirmation Page"
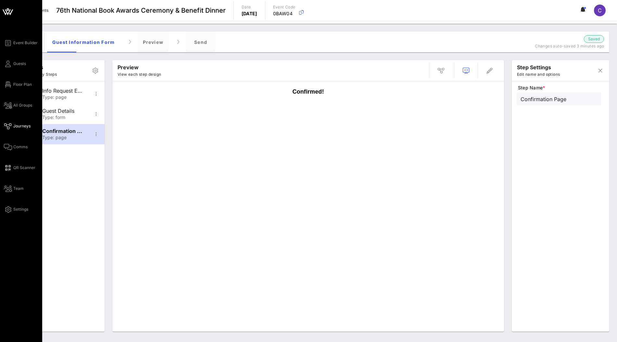
click at [10, 13] on icon at bounding box center [11, 12] width 4 height 6
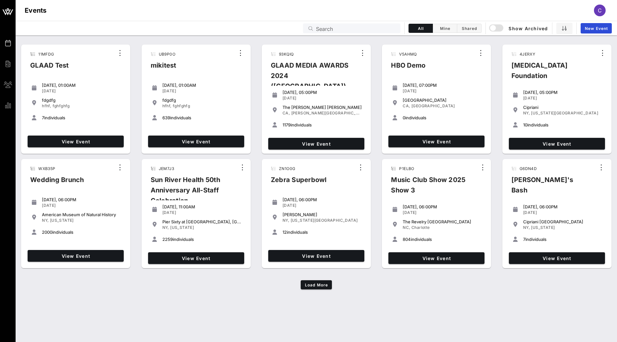
click at [384, 28] on input "Search" at bounding box center [356, 28] width 81 height 8
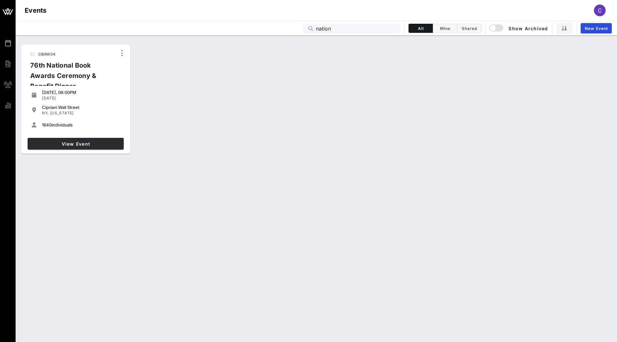
type input "nation"
click at [112, 149] on link "View Event" at bounding box center [76, 144] width 96 height 12
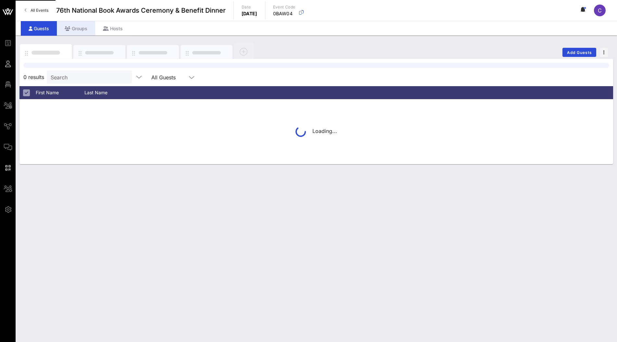
click at [80, 32] on div "Groups" at bounding box center [76, 28] width 38 height 15
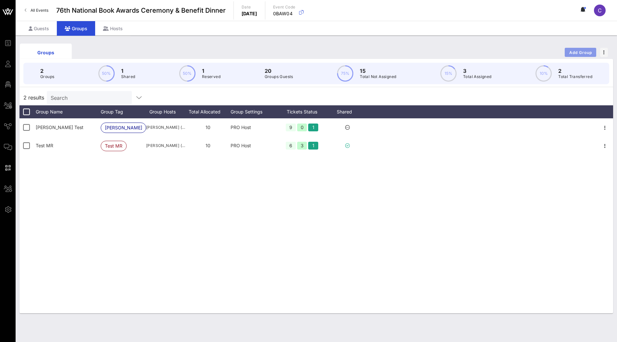
click at [580, 53] on span "Add Group" at bounding box center [580, 52] width 23 height 5
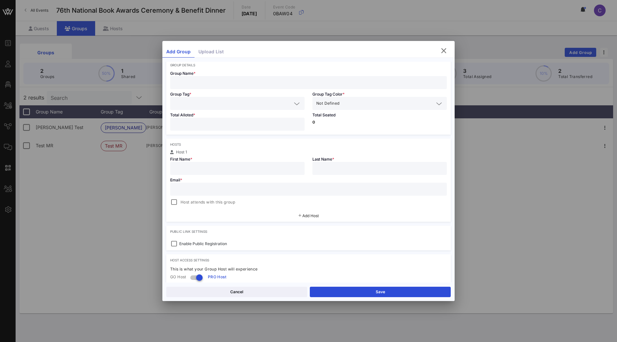
scroll to position [13, 0]
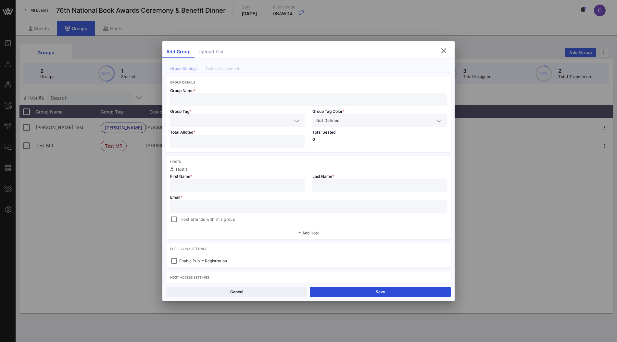
click at [258, 100] on input "text" at bounding box center [308, 99] width 269 height 8
type input "VOW"
click at [237, 119] on input "text" at bounding box center [233, 120] width 118 height 8
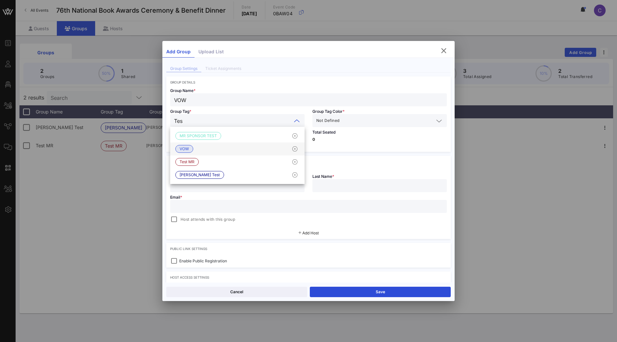
type input "Test"
click at [348, 146] on div "Total Seated 0" at bounding box center [379, 139] width 142 height 25
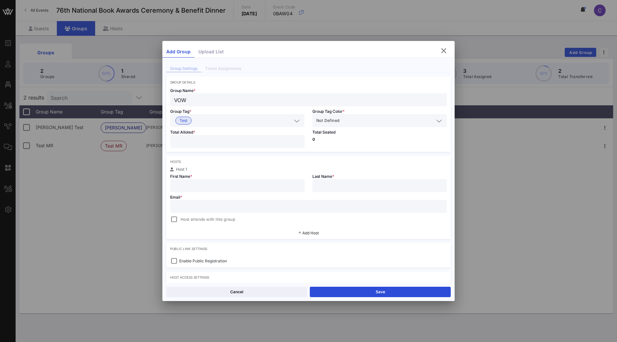
click at [229, 145] on input "number" at bounding box center [237, 141] width 127 height 8
type input "**"
click at [219, 188] on input "text" at bounding box center [237, 185] width 127 height 8
type input "[PERSON_NAME]"
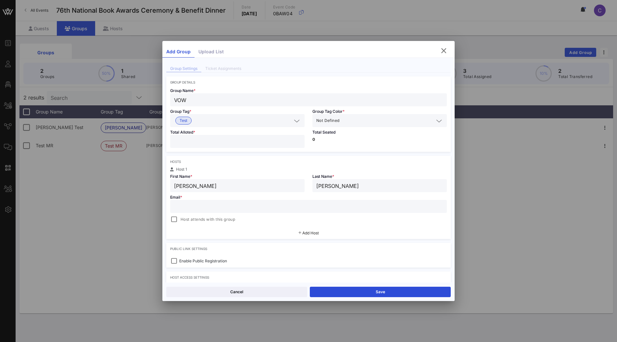
click at [209, 207] on input "text" at bounding box center [308, 206] width 269 height 8
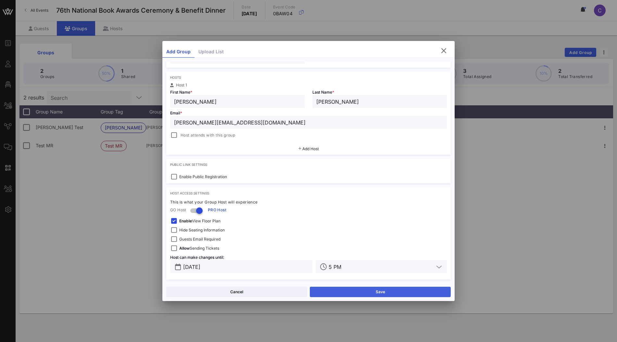
type input "[PERSON_NAME][EMAIL_ADDRESS][DOMAIN_NAME]"
click at [344, 289] on button "Save" at bounding box center [380, 291] width 141 height 10
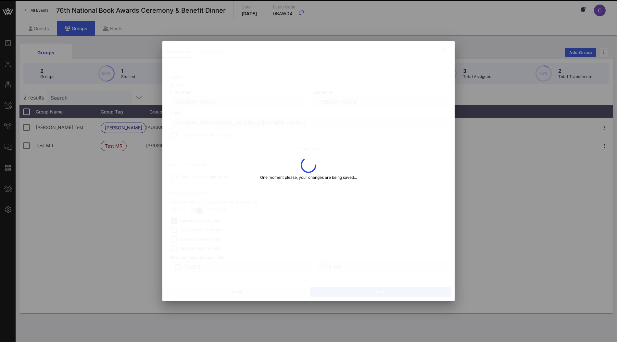
type input "VOW"
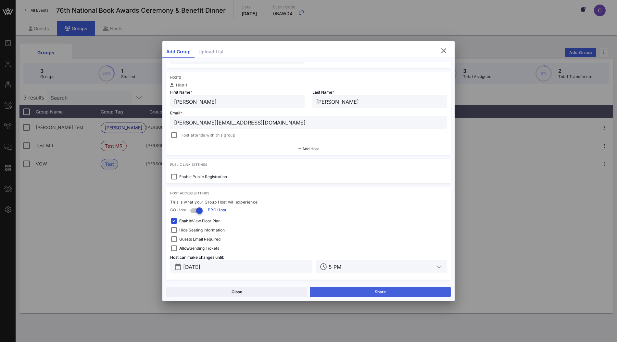
click at [376, 289] on button "Share" at bounding box center [380, 291] width 141 height 10
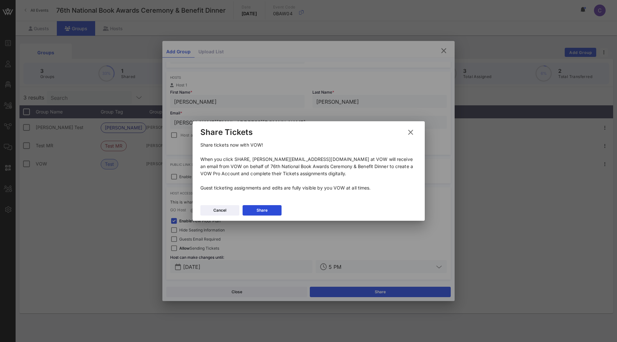
drag, startPoint x: 198, startPoint y: 145, endPoint x: 377, endPoint y: 189, distance: 184.3
click at [377, 189] on div "Share tickets now with VOW! When you click SHARE, [PERSON_NAME][EMAIL_ADDRESS][…" at bounding box center [309, 171] width 232 height 60
click at [325, 199] on div "Share tickets now with VOW! When you click SHARE, [PERSON_NAME][EMAIL_ADDRESS][…" at bounding box center [309, 171] width 232 height 60
click at [264, 212] on div "Share" at bounding box center [262, 210] width 11 height 6
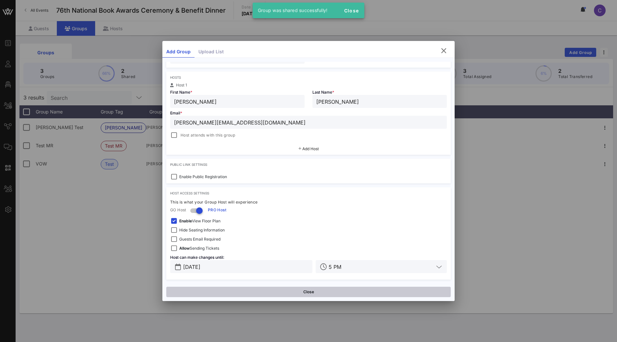
click at [199, 291] on button "Close" at bounding box center [308, 291] width 284 height 10
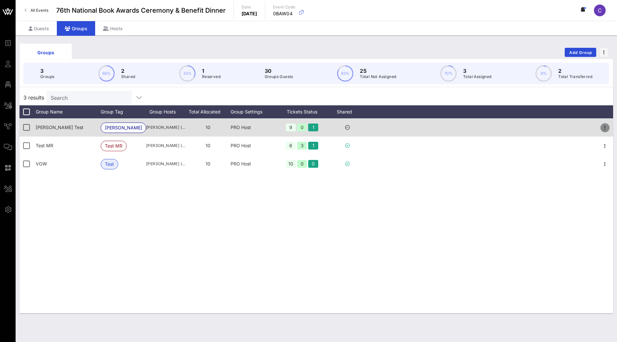
click at [603, 128] on icon "button" at bounding box center [605, 128] width 8 height 8
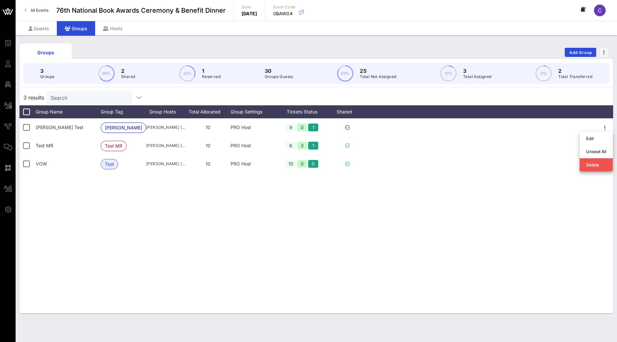
click at [483, 178] on div "[PERSON_NAME] Test [PERSON_NAME] Test [PERSON_NAME] ([PERSON_NAME][EMAIL_ADDRES…" at bounding box center [316, 215] width 594 height 195
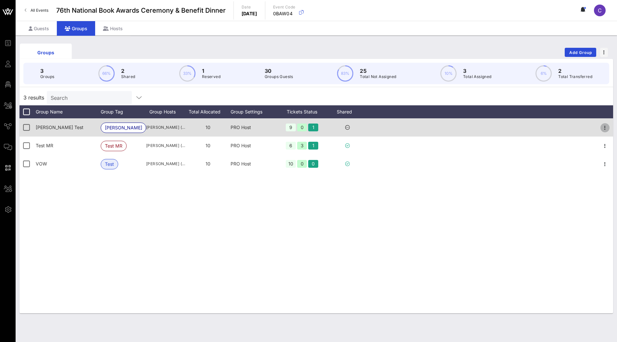
click at [604, 129] on icon "button" at bounding box center [605, 128] width 8 height 8
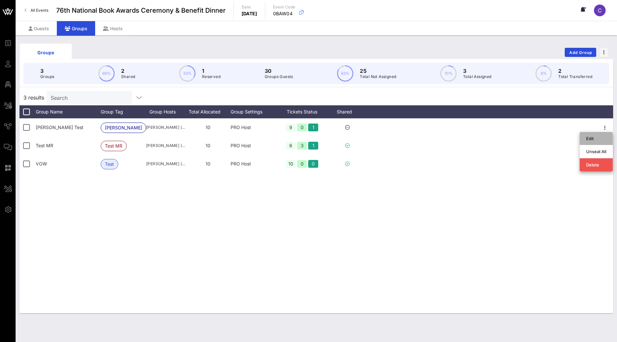
click at [597, 137] on div "Edit" at bounding box center [596, 138] width 20 height 5
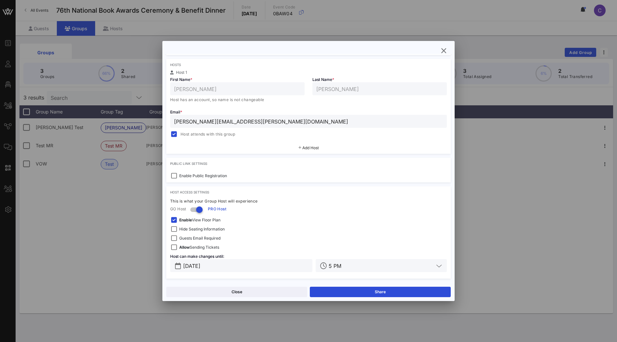
scroll to position [102, 0]
click at [444, 49] on icon "button" at bounding box center [444, 51] width 8 height 8
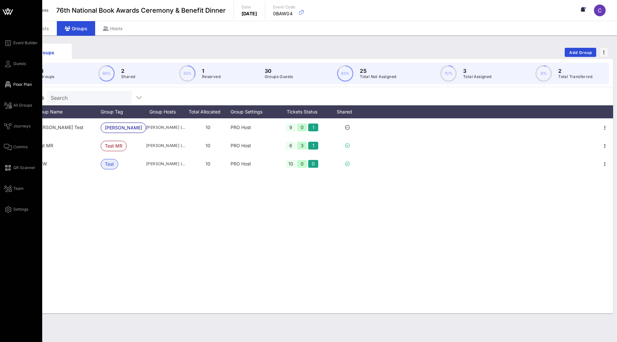
click at [20, 86] on span "Floor Plan" at bounding box center [22, 85] width 19 height 6
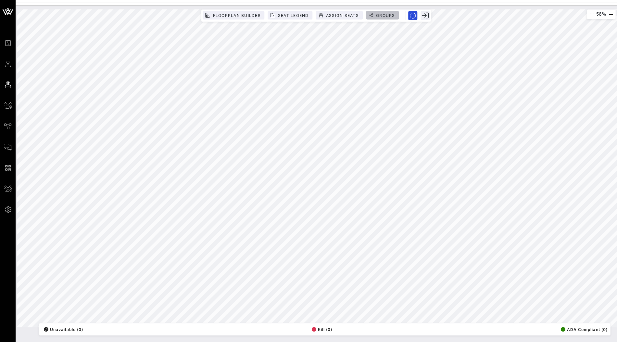
click at [382, 13] on span "Groups" at bounding box center [385, 15] width 19 height 5
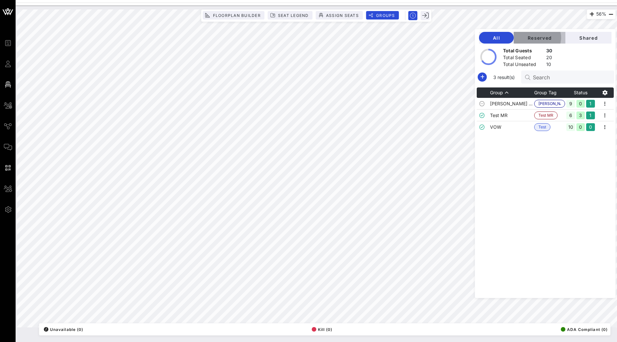
click at [557, 38] on span "Reserved" at bounding box center [539, 38] width 41 height 6
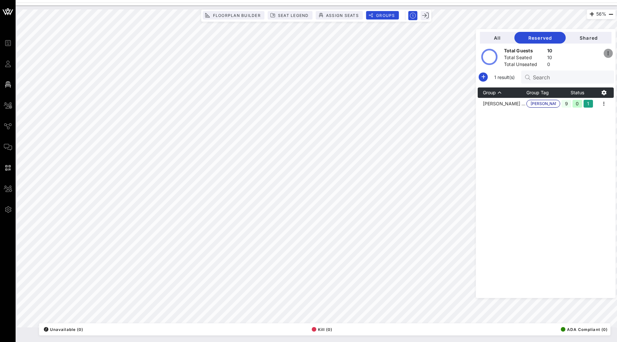
click at [610, 55] on icon "button" at bounding box center [608, 53] width 8 height 8
click at [551, 136] on div "Group Group Tag Status [PERSON_NAME] Test [PERSON_NAME] Test 9 0 1" at bounding box center [546, 192] width 136 height 210
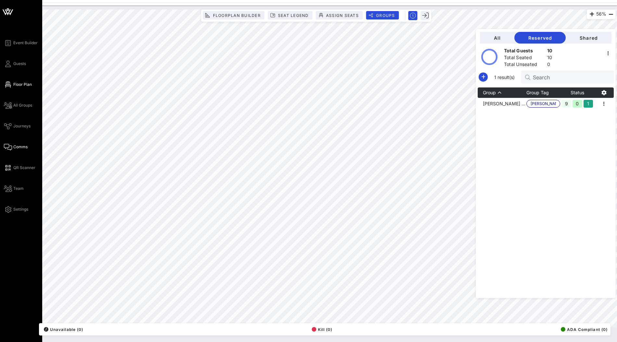
click at [18, 147] on span "Comms" at bounding box center [20, 147] width 14 height 6
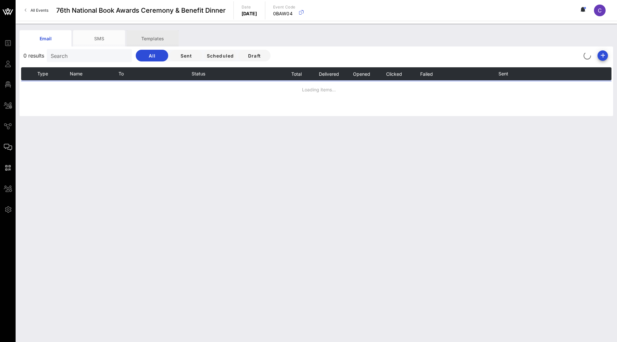
click at [154, 40] on div "Templates" at bounding box center [153, 38] width 52 height 16
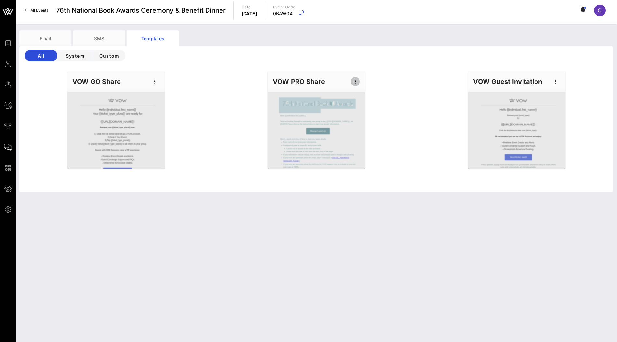
click at [356, 80] on icon "button" at bounding box center [355, 82] width 8 height 8
click at [364, 90] on div "Edit" at bounding box center [365, 92] width 16 height 5
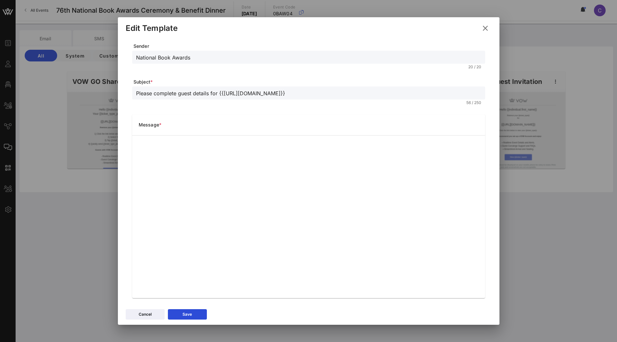
scroll to position [9, 0]
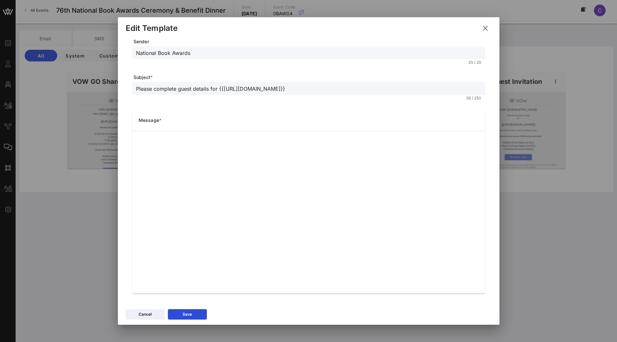
click at [485, 30] on icon at bounding box center [484, 28] width 9 height 9
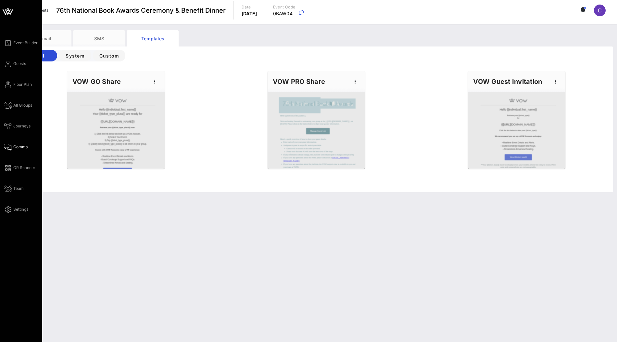
click at [8, 14] on icon at bounding box center [8, 12] width 6 height 6
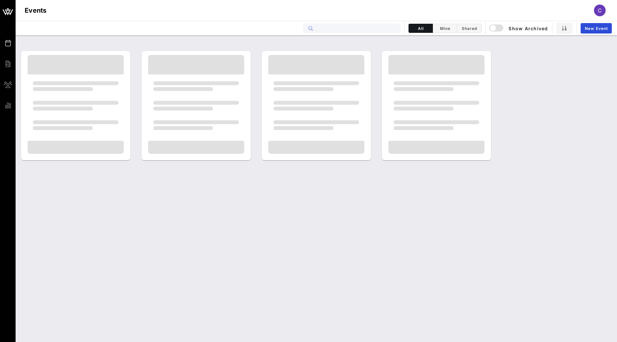
click at [327, 24] on input "text" at bounding box center [356, 28] width 81 height 8
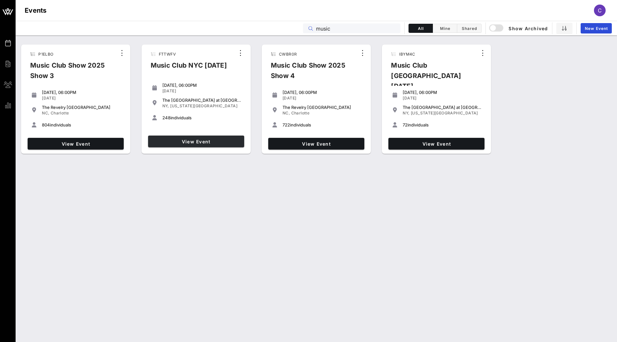
type input "music"
click at [221, 144] on span "View Event" at bounding box center [196, 142] width 91 height 6
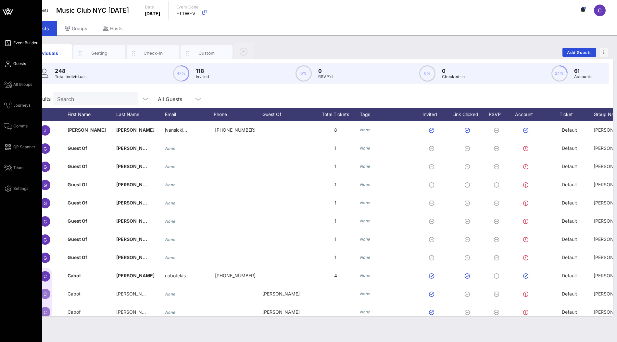
click at [13, 44] on link "Event Builder" at bounding box center [21, 43] width 34 height 8
